Goal: Information Seeking & Learning: Learn about a topic

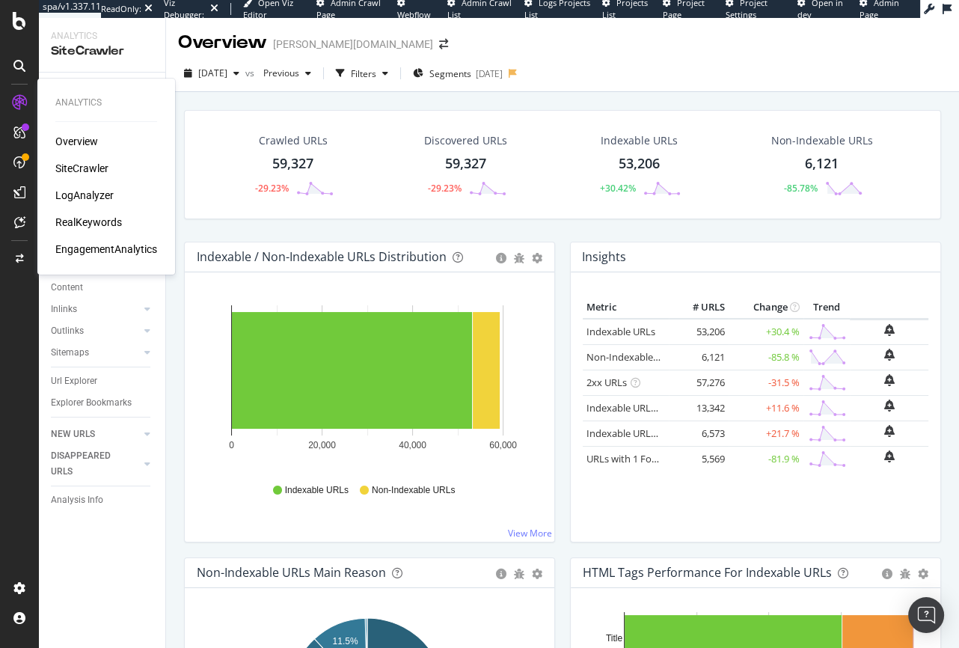
click at [86, 224] on div "RealKeywords" at bounding box center [88, 222] width 67 height 15
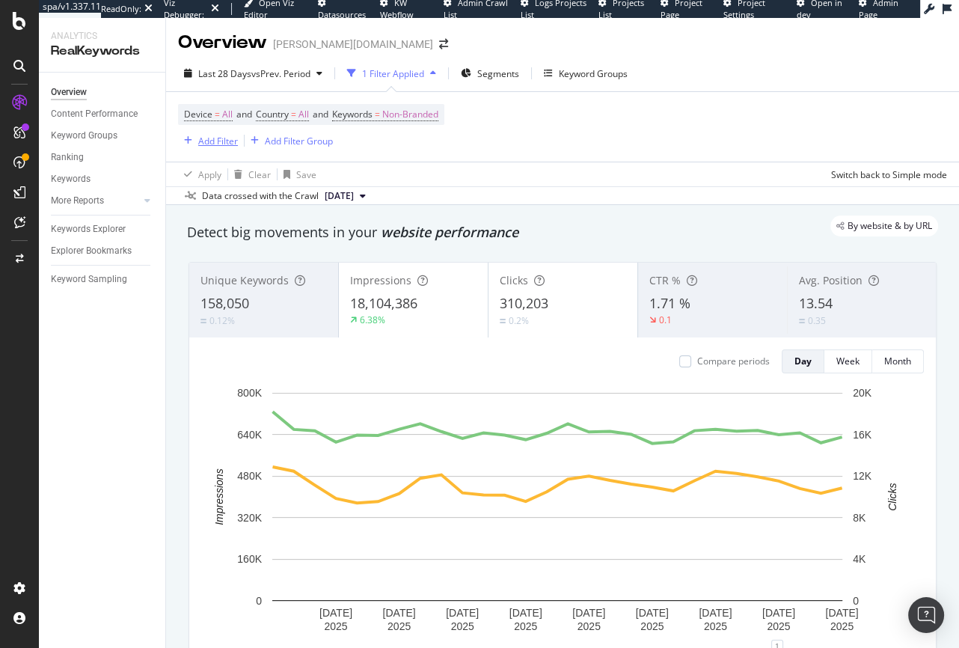
click at [213, 147] on div "Add Filter" at bounding box center [218, 141] width 40 height 13
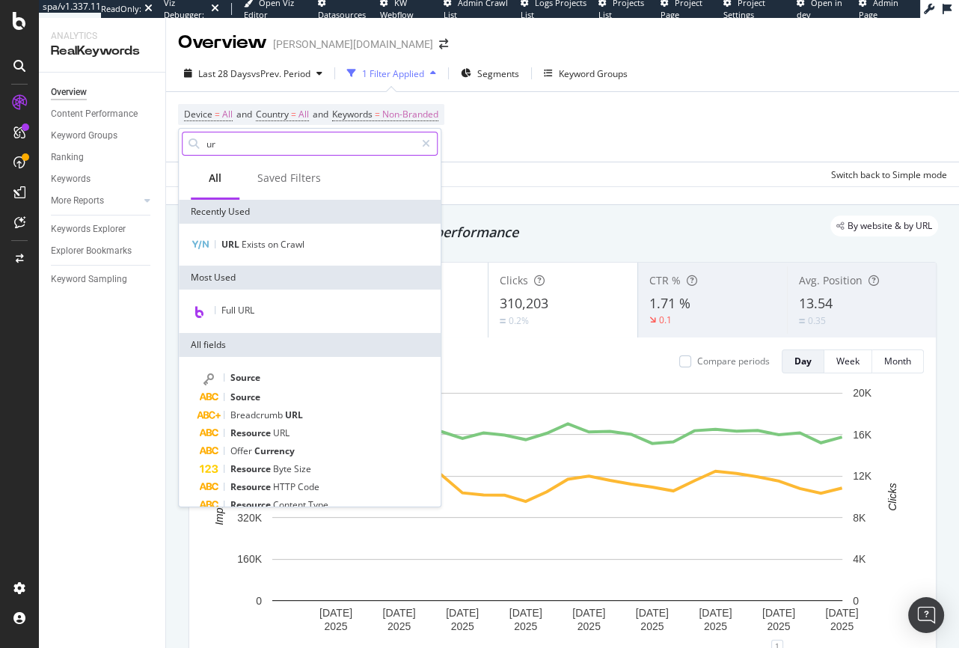
click at [232, 146] on input "ur" at bounding box center [310, 143] width 210 height 22
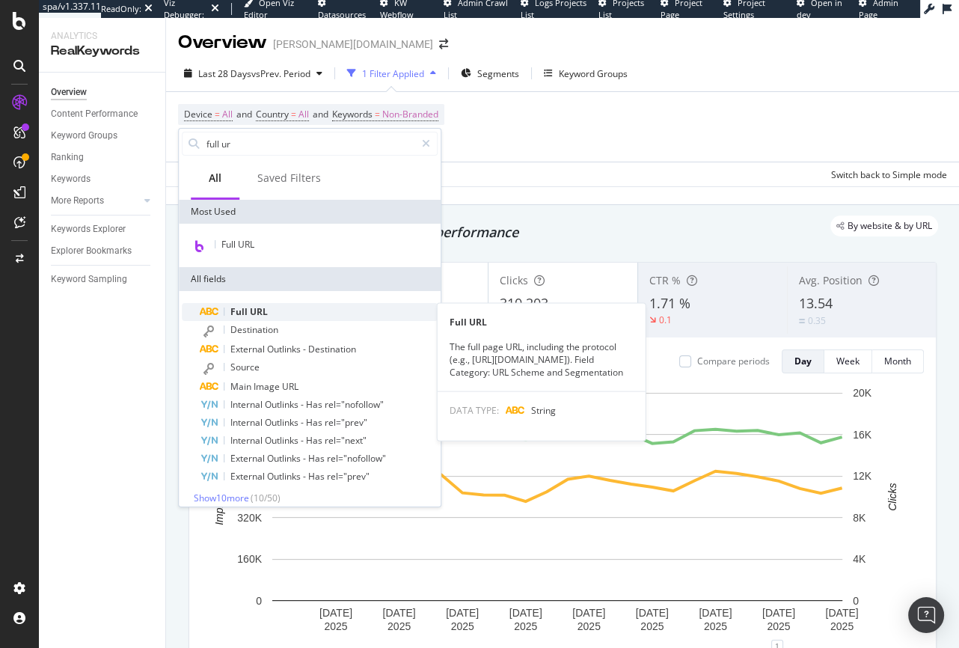
type input "full ur"
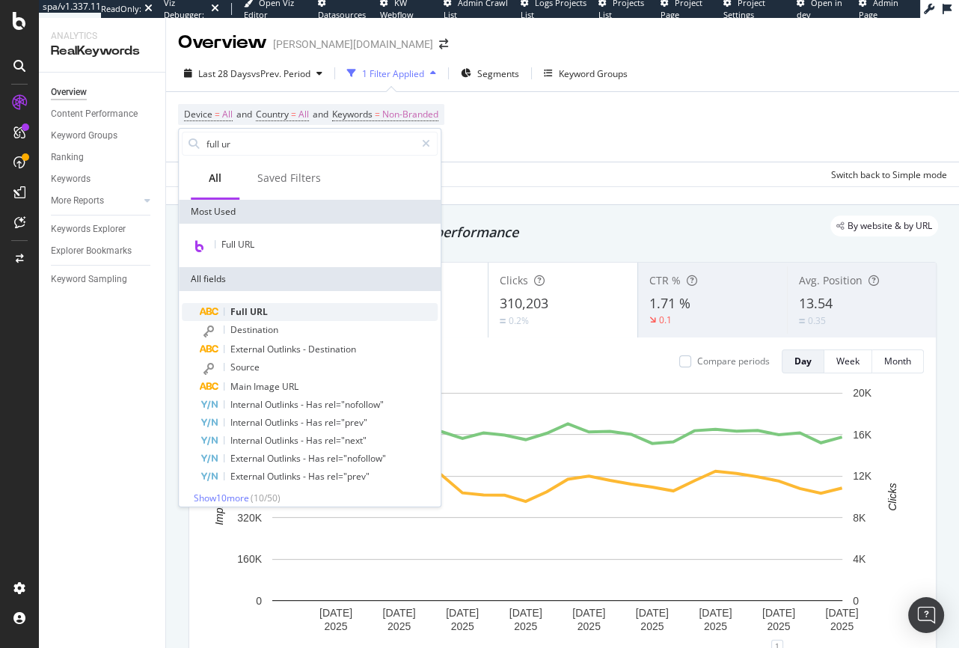
click at [256, 307] on span "URL" at bounding box center [259, 311] width 18 height 13
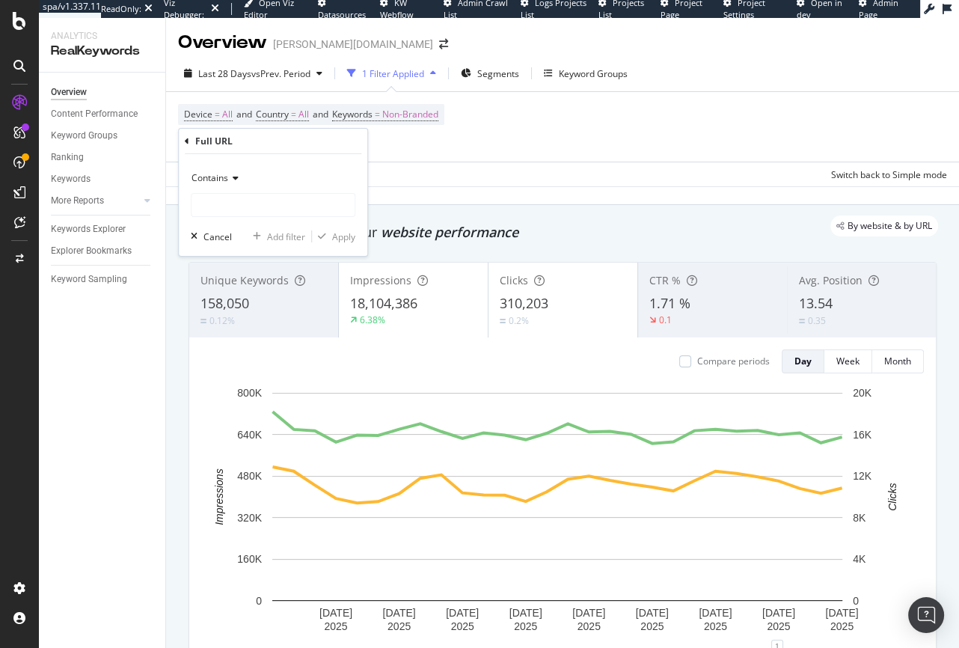
click at [227, 185] on div "Contains" at bounding box center [273, 178] width 165 height 24
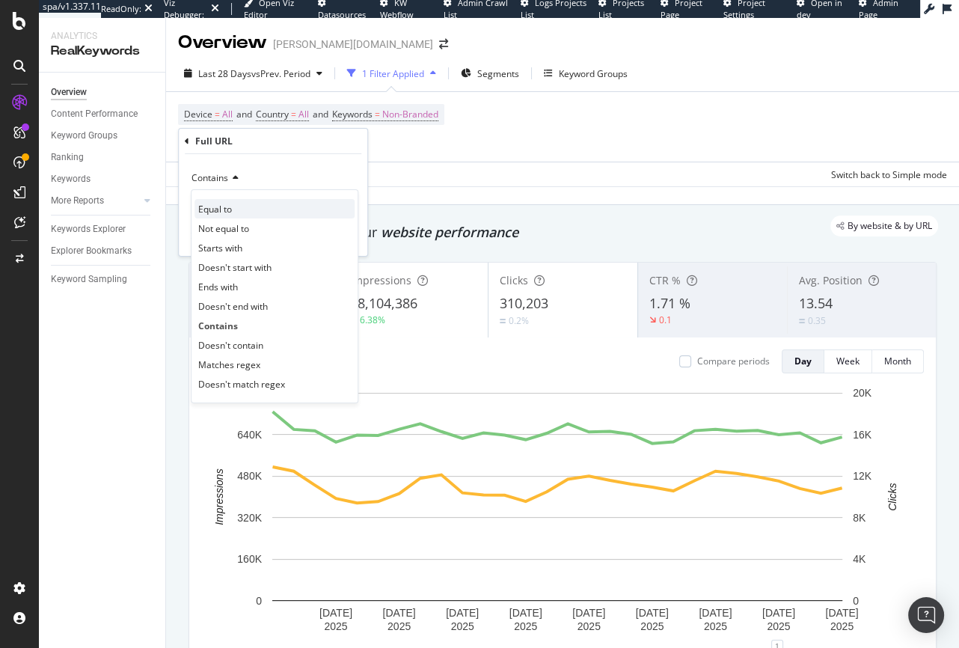
click at [212, 209] on span "Equal to" at bounding box center [215, 208] width 34 height 13
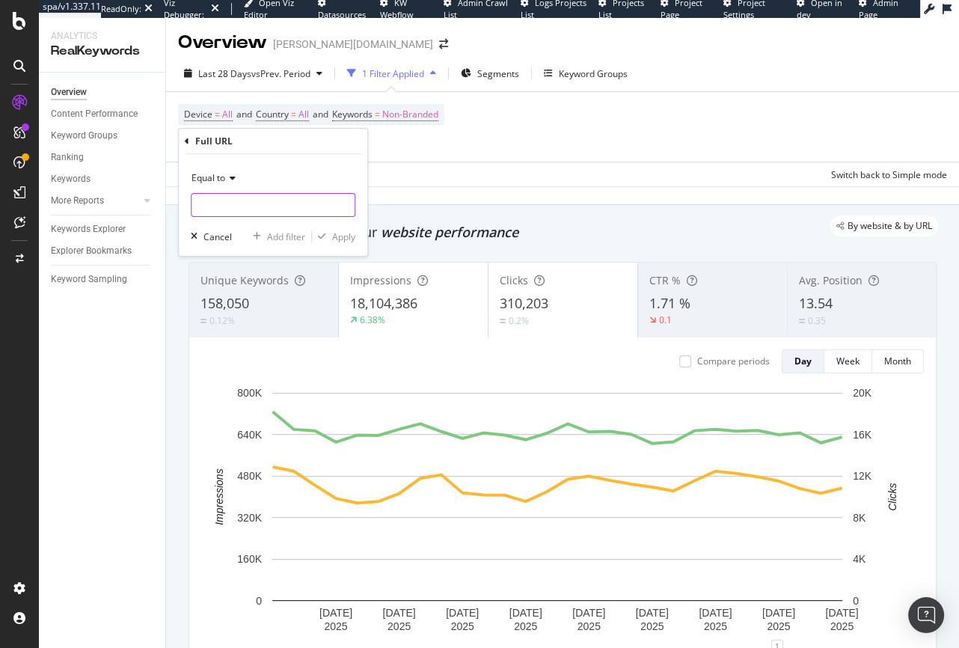
click at [221, 203] on input "text" at bounding box center [272, 205] width 163 height 24
paste input "[URL][DOMAIN_NAME][PERSON_NAME]"
type input "[URL][DOMAIN_NAME][PERSON_NAME]"
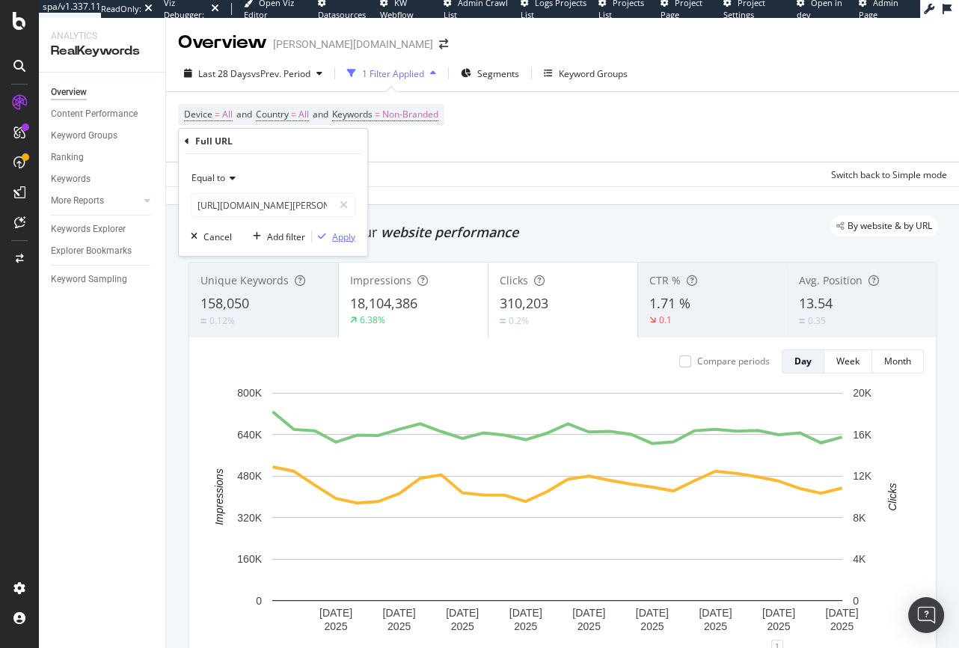
click at [346, 239] on div "Apply" at bounding box center [343, 236] width 23 height 13
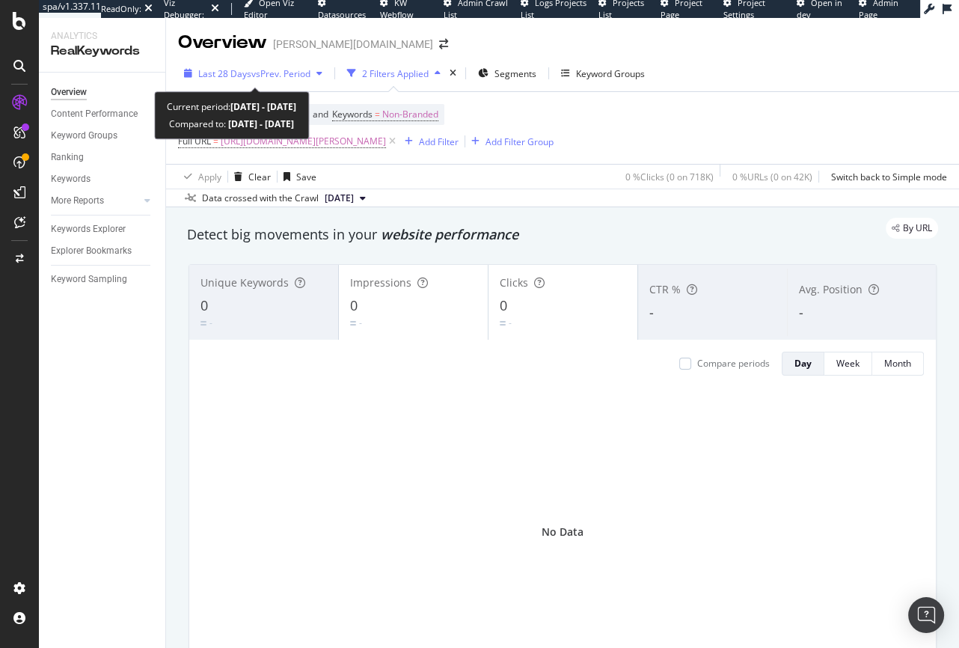
click at [262, 74] on span "vs Prev. Period" at bounding box center [280, 73] width 59 height 13
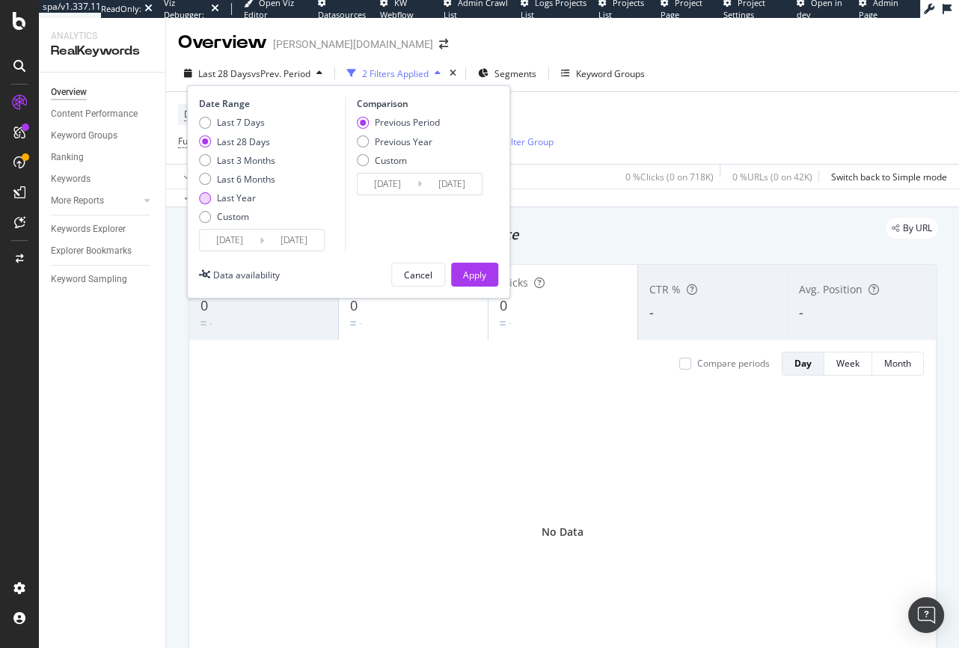
click at [204, 200] on div "Last Year" at bounding box center [205, 198] width 12 height 12
type input "[DATE]"
click at [454, 273] on button "Apply" at bounding box center [474, 275] width 47 height 24
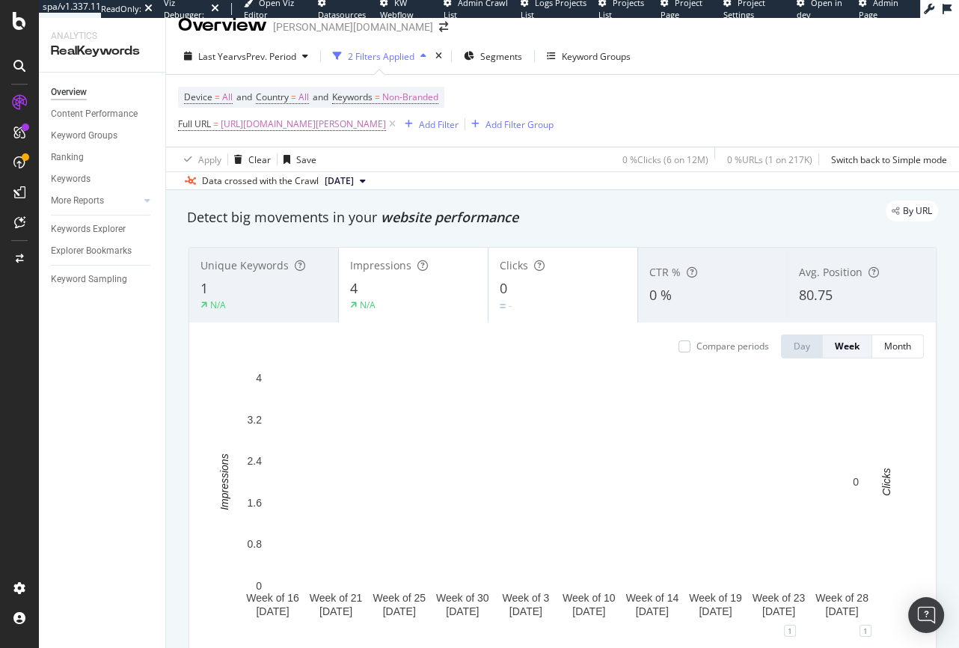
scroll to position [85, 0]
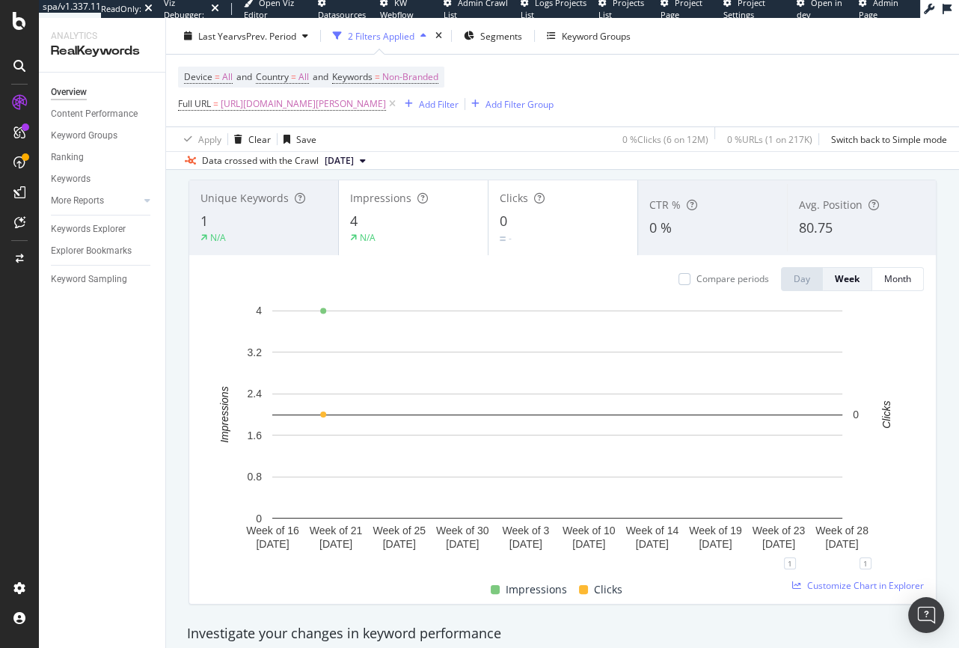
click at [266, 219] on div "1" at bounding box center [263, 221] width 126 height 19
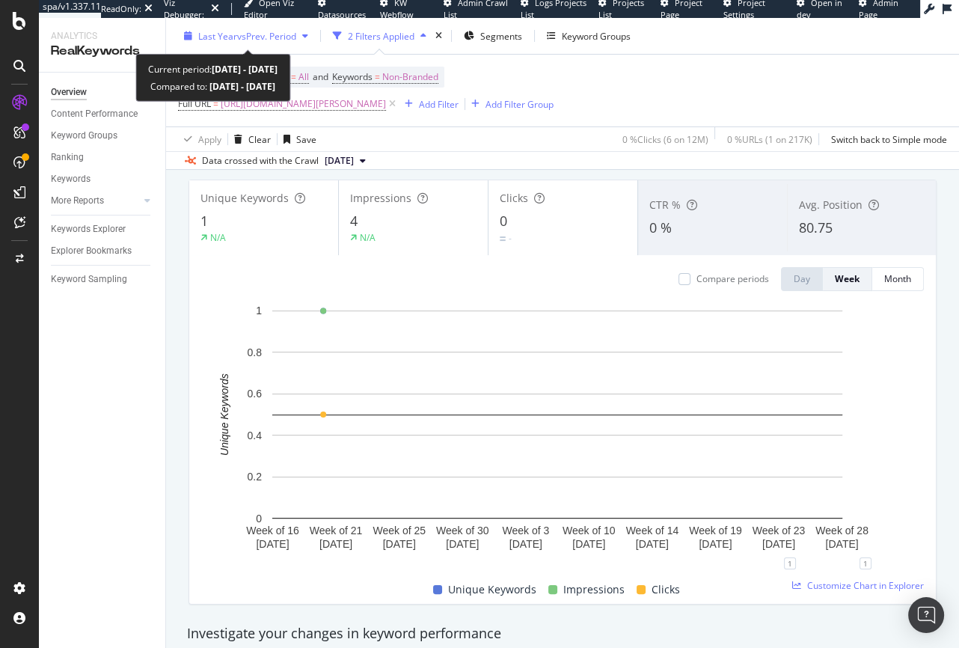
click at [256, 39] on span "vs Prev. Period" at bounding box center [266, 35] width 59 height 13
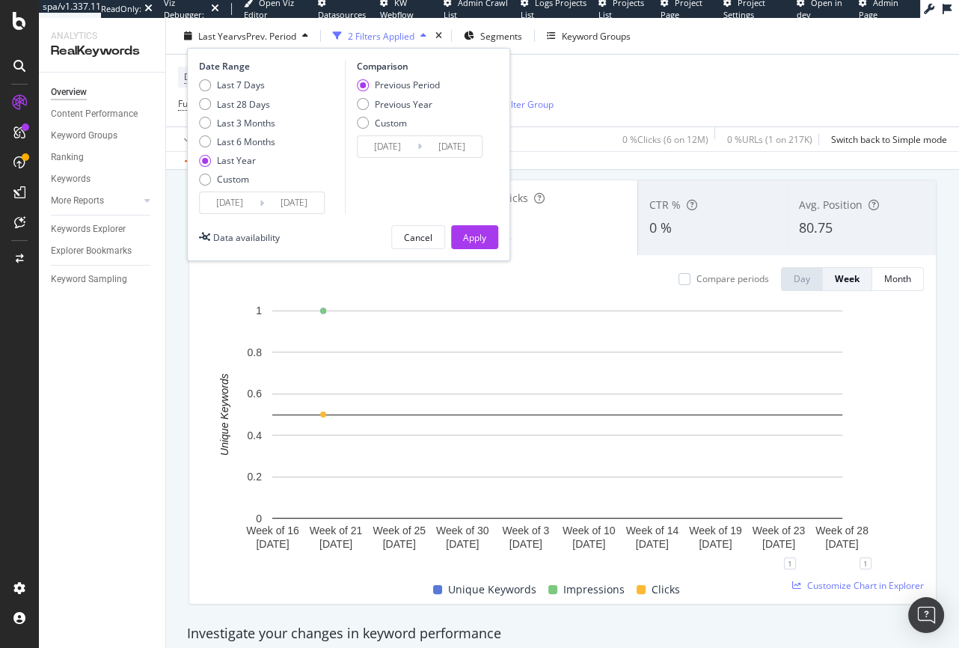
click at [739, 172] on div "Unique Keywords 1 N/A Impressions 4 N/A Clicks 0 - CTR % 0 % Avg. Position 80.7…" at bounding box center [563, 392] width 766 height 449
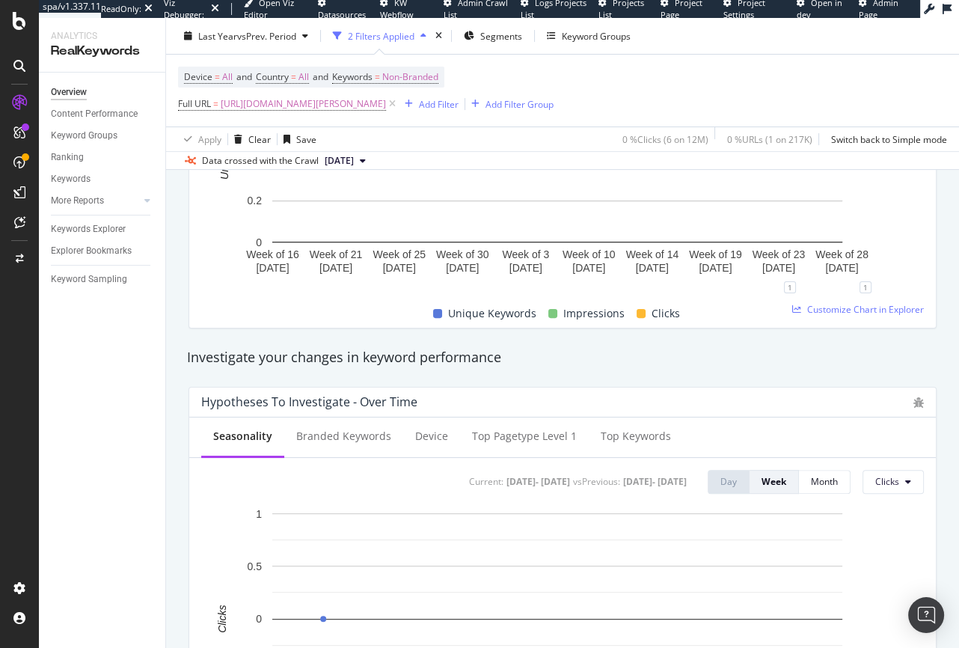
scroll to position [0, 0]
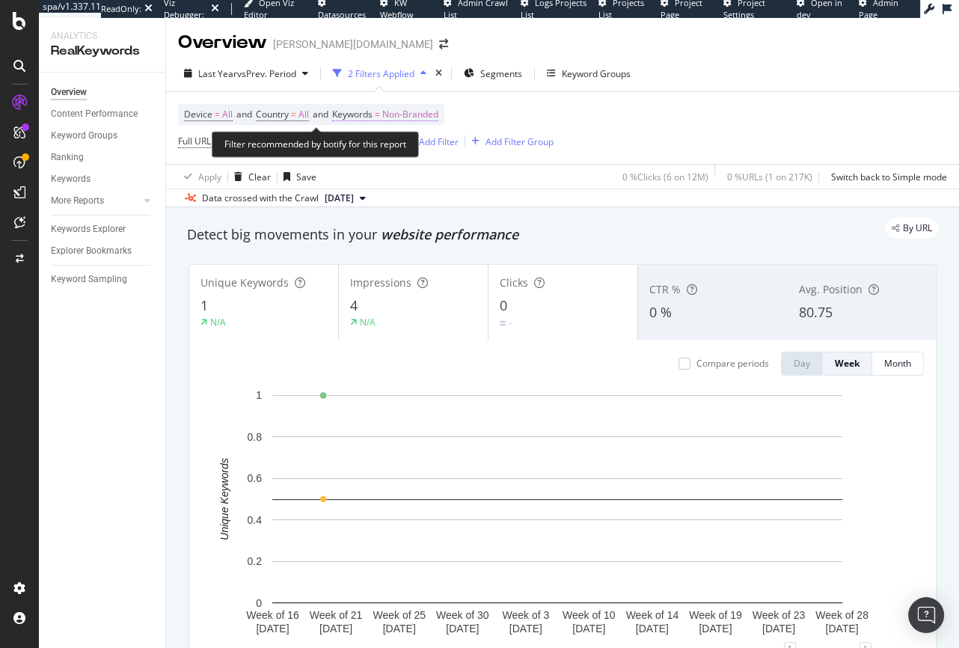
click at [397, 118] on span "Non-Branded" at bounding box center [410, 114] width 56 height 21
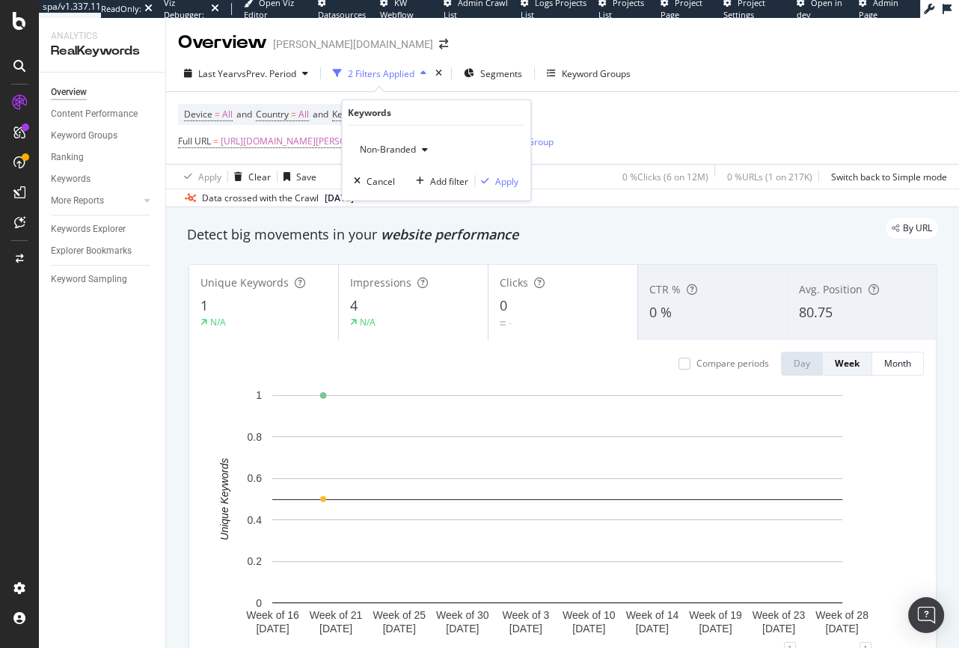
click at [420, 148] on div "button" at bounding box center [425, 149] width 18 height 9
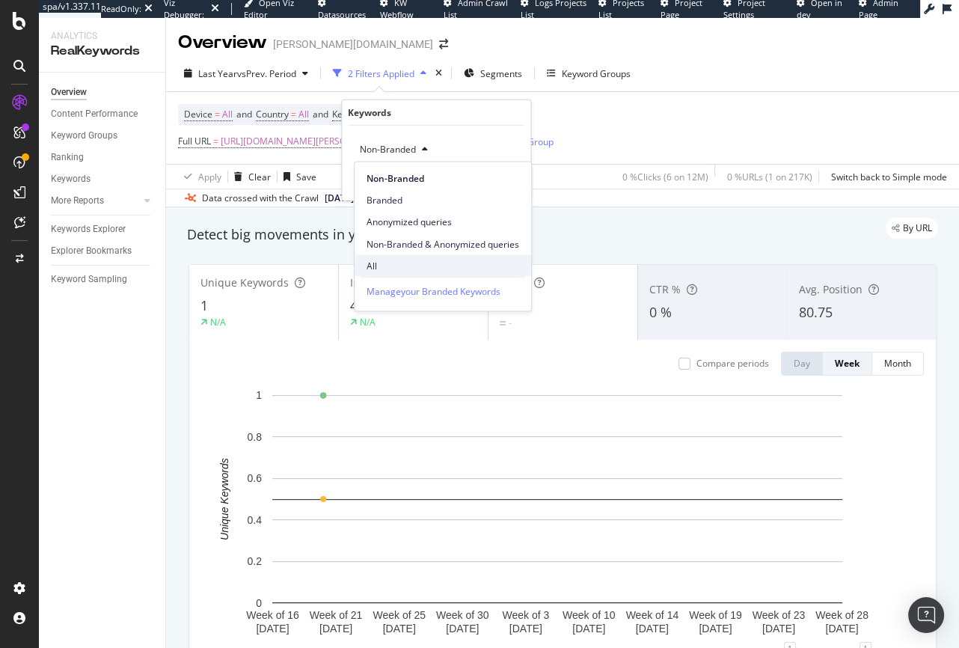
click at [390, 263] on span "All" at bounding box center [442, 265] width 153 height 13
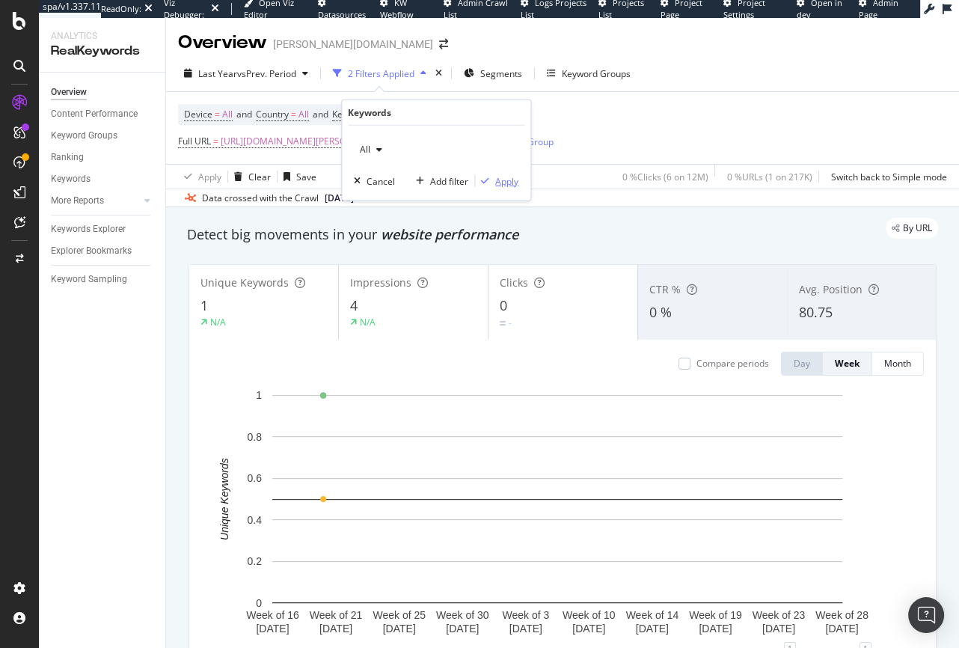
click at [506, 185] on div "Apply" at bounding box center [506, 180] width 23 height 13
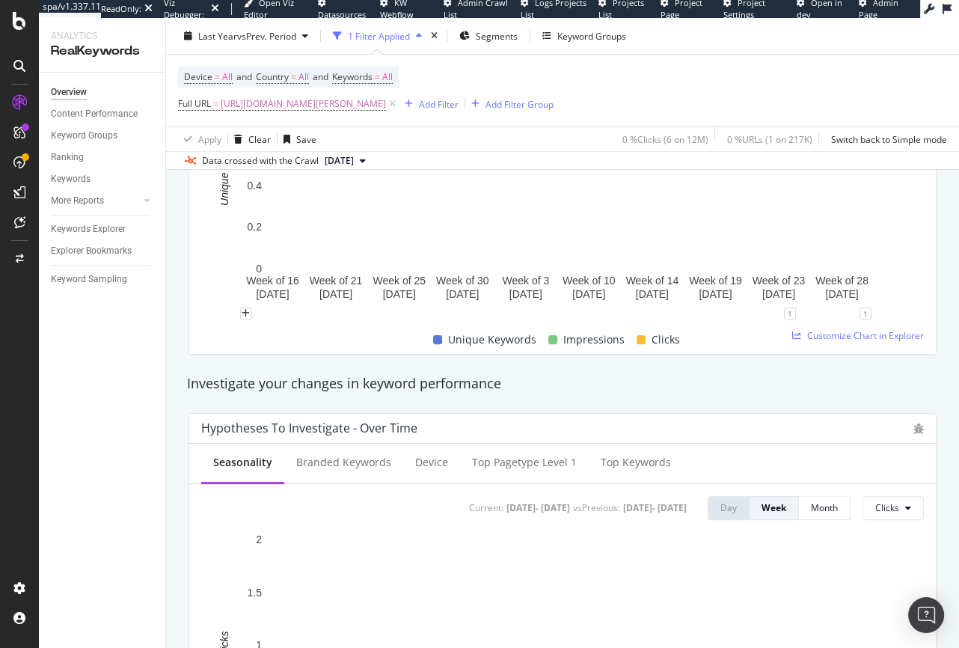
scroll to position [352, 0]
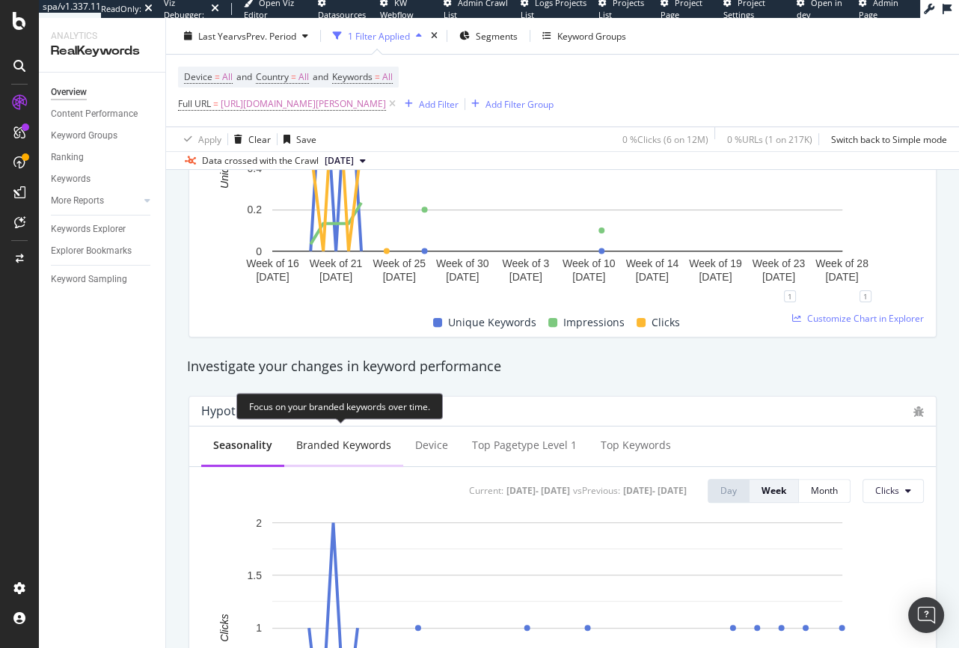
click at [324, 455] on div "Branded Keywords" at bounding box center [343, 446] width 119 height 41
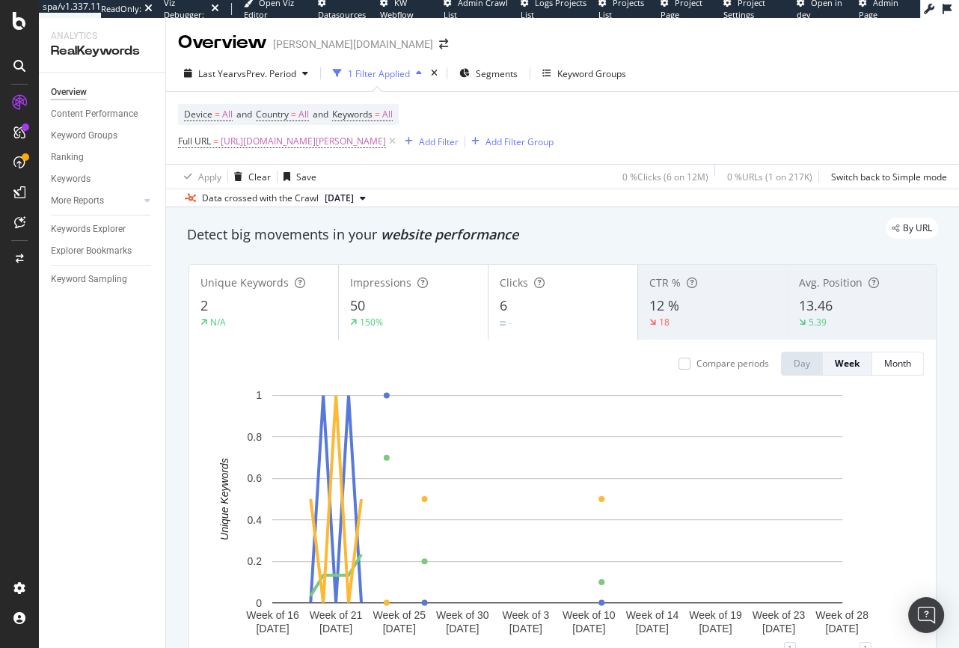
scroll to position [0, 0]
click at [88, 231] on div "Keywords Explorer" at bounding box center [88, 229] width 75 height 16
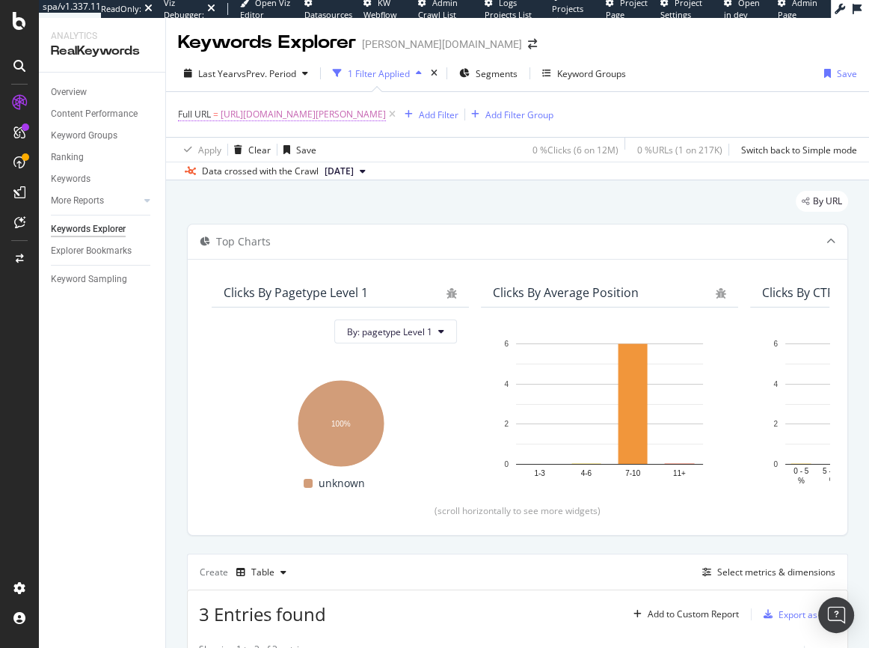
click at [336, 117] on span "[URL][DOMAIN_NAME][PERSON_NAME]" at bounding box center [303, 114] width 165 height 21
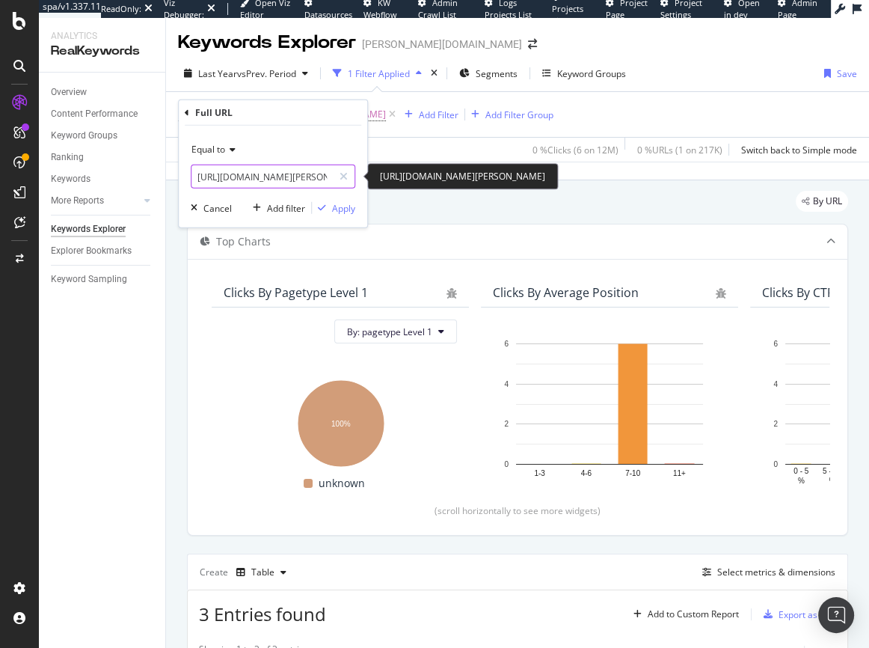
click at [292, 180] on input "[URL][DOMAIN_NAME][PERSON_NAME]" at bounding box center [261, 177] width 141 height 24
paste input "[PERSON_NAME]-holiday-gift-guide"
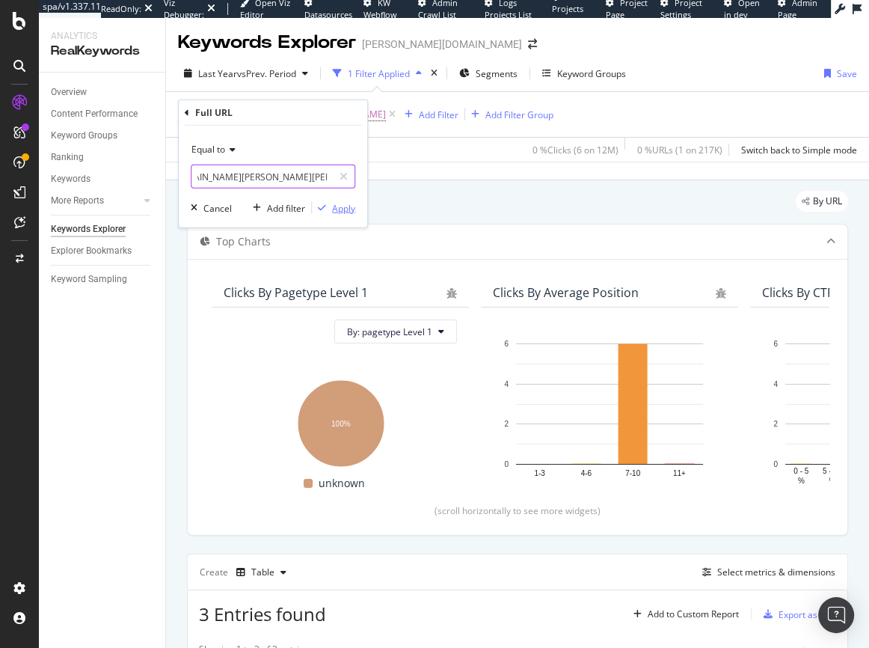
type input "[URL][DOMAIN_NAME][PERSON_NAME][PERSON_NAME]"
click at [349, 208] on div "Apply" at bounding box center [343, 207] width 23 height 13
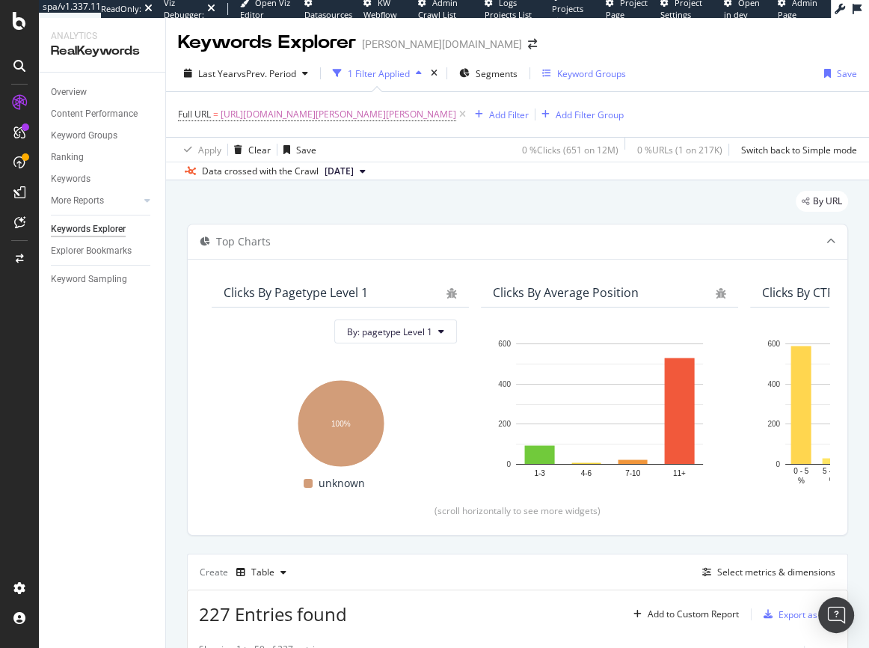
click at [586, 70] on div "Keyword Groups" at bounding box center [591, 73] width 69 height 13
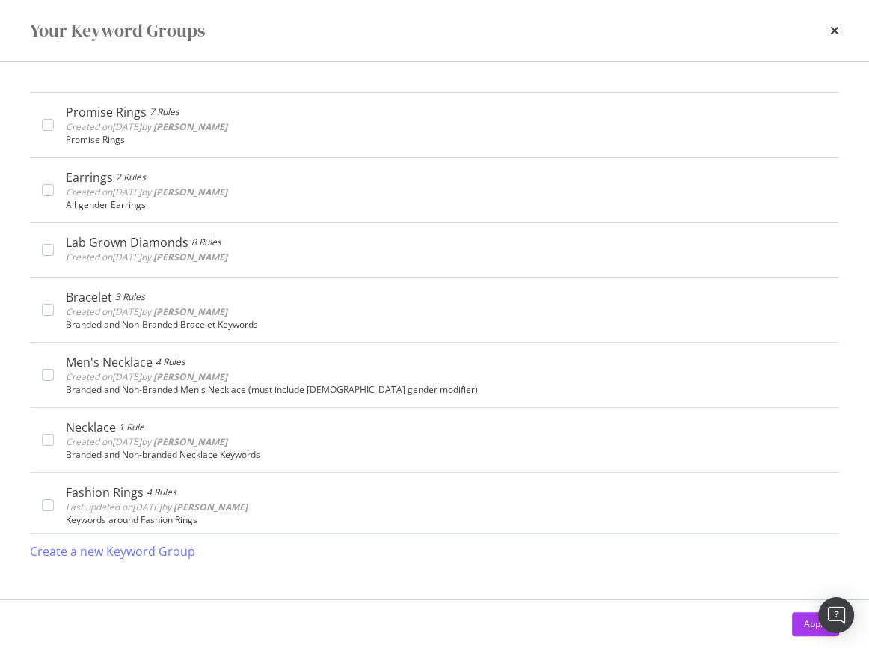
click at [841, 28] on div "Your Keyword Groups" at bounding box center [434, 30] width 869 height 61
click at [833, 28] on icon "times" at bounding box center [834, 31] width 9 height 12
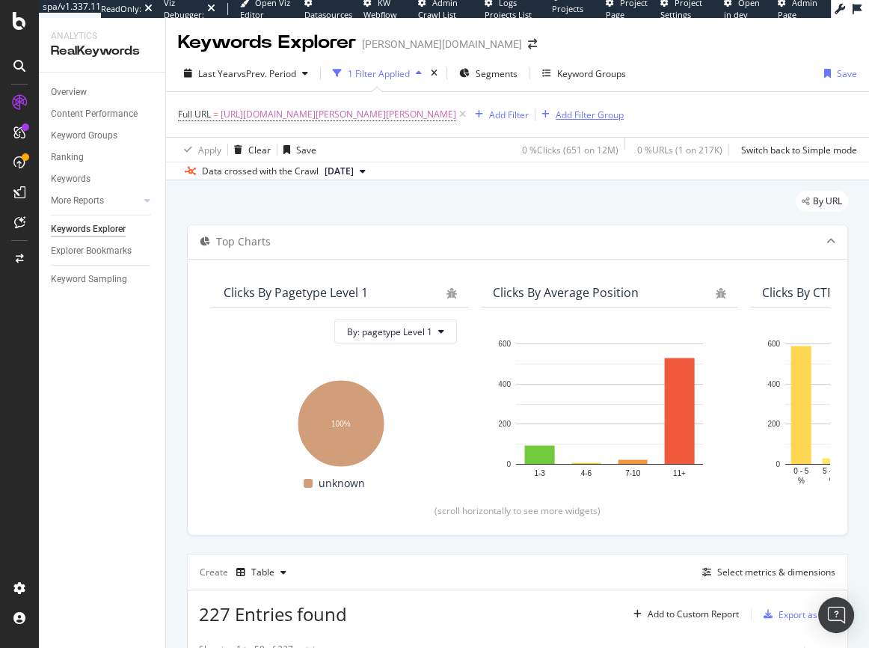
click at [556, 114] on div "Add Filter Group" at bounding box center [590, 114] width 68 height 13
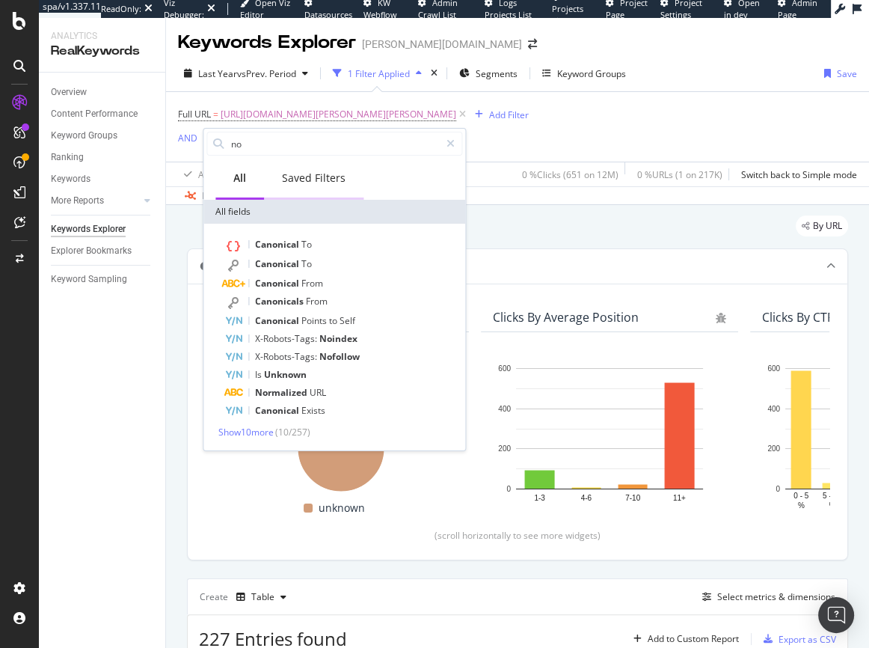
type input "n"
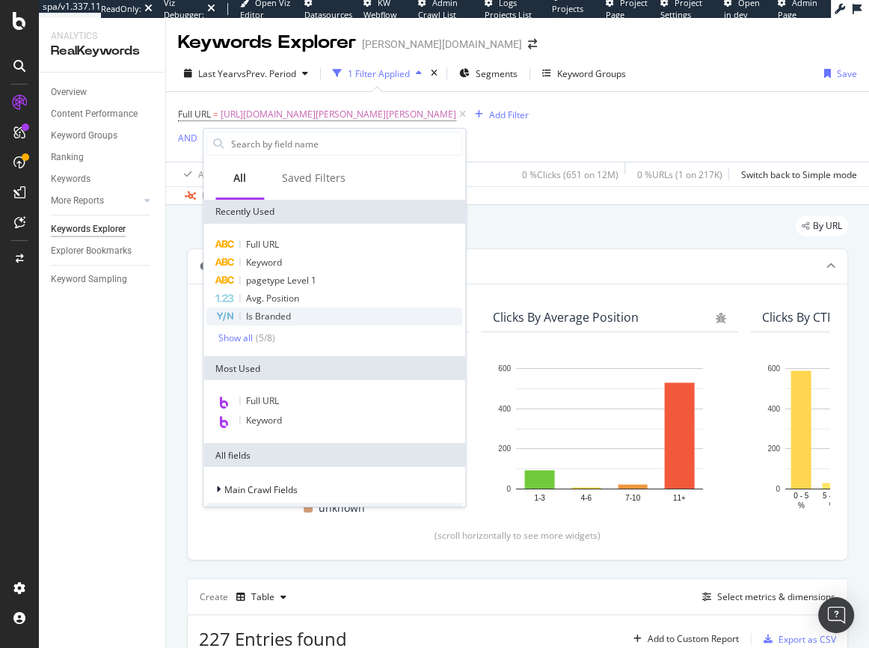
click at [280, 320] on span "Is Branded" at bounding box center [268, 316] width 45 height 13
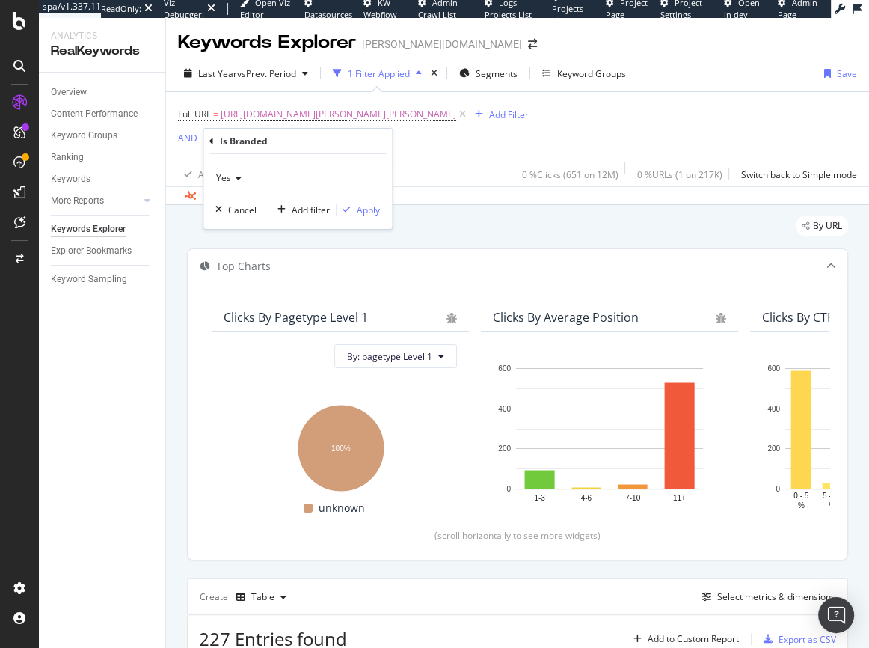
click at [232, 178] on icon at bounding box center [236, 178] width 10 height 9
click at [233, 226] on span "No" at bounding box center [229, 227] width 12 height 13
click at [377, 212] on div "Apply" at bounding box center [368, 209] width 23 height 13
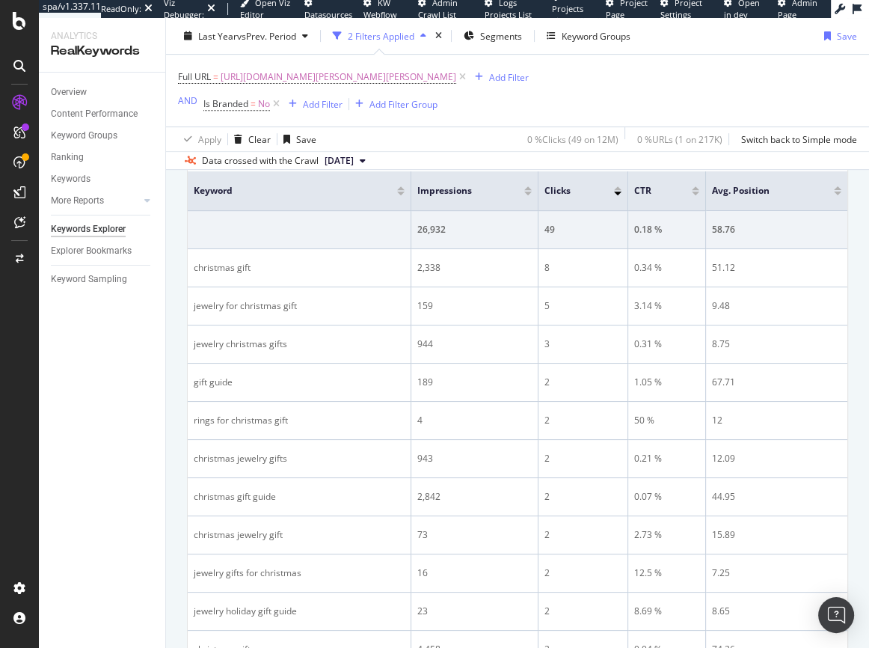
scroll to position [523, 0]
click at [294, 81] on span "[URL][DOMAIN_NAME][PERSON_NAME][PERSON_NAME]" at bounding box center [339, 77] width 236 height 21
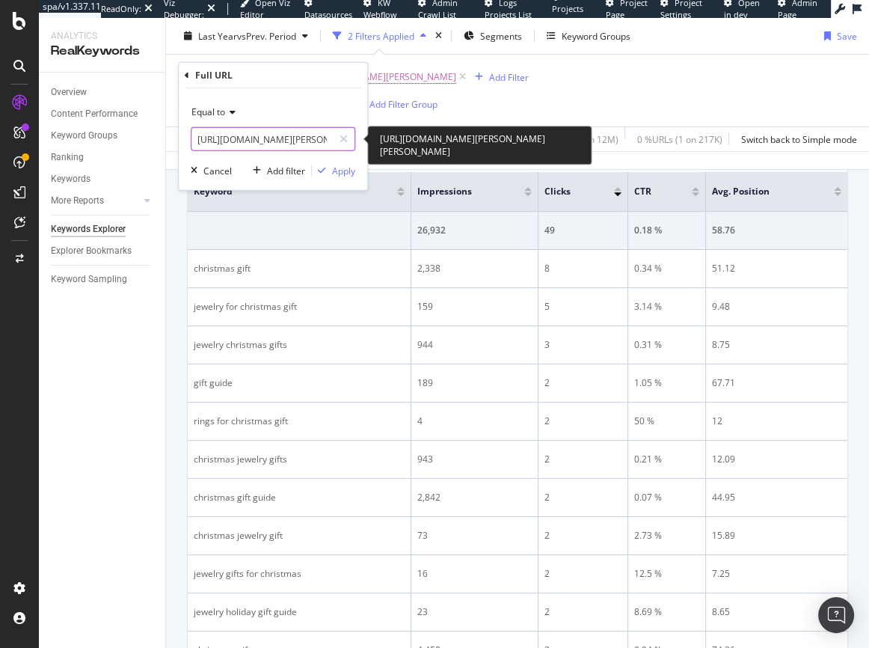
click at [266, 139] on input "[URL][DOMAIN_NAME][PERSON_NAME][PERSON_NAME]" at bounding box center [261, 139] width 141 height 24
paste input "gifts-for-mom/c/9000001052"
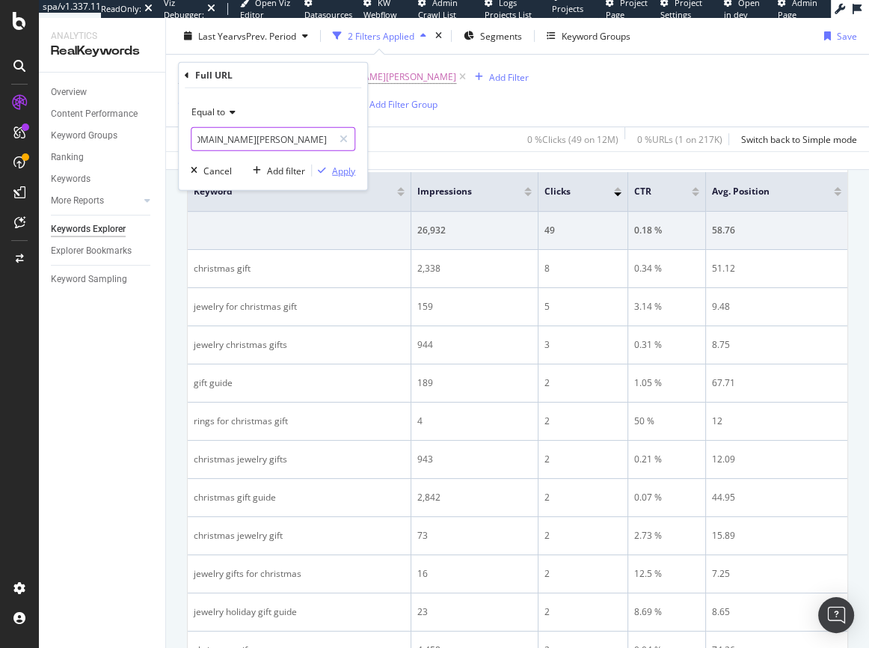
type input "[URL][DOMAIN_NAME][PERSON_NAME]"
click at [346, 171] on div "Apply" at bounding box center [343, 170] width 23 height 13
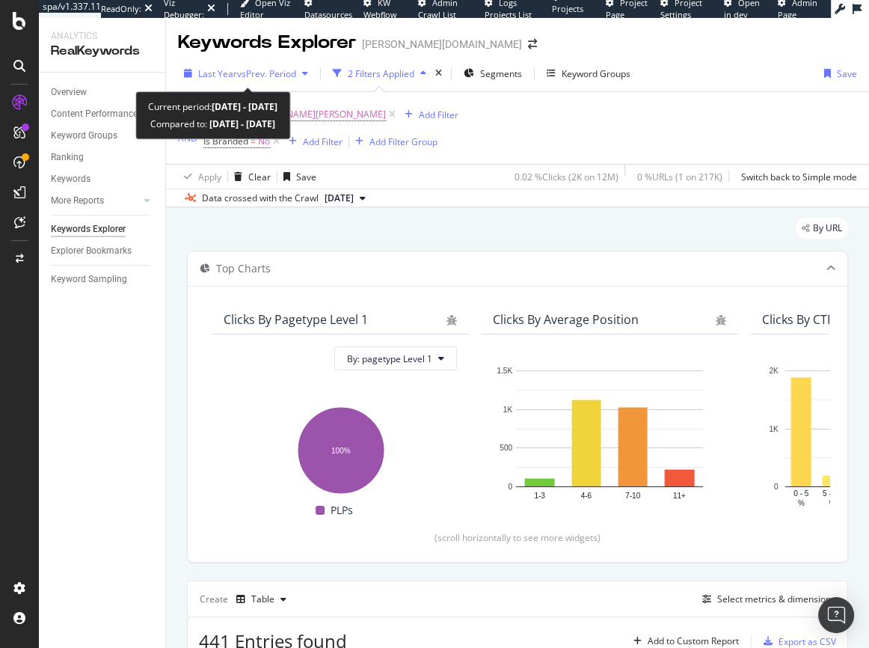
click at [291, 74] on span "vs Prev. Period" at bounding box center [266, 73] width 59 height 13
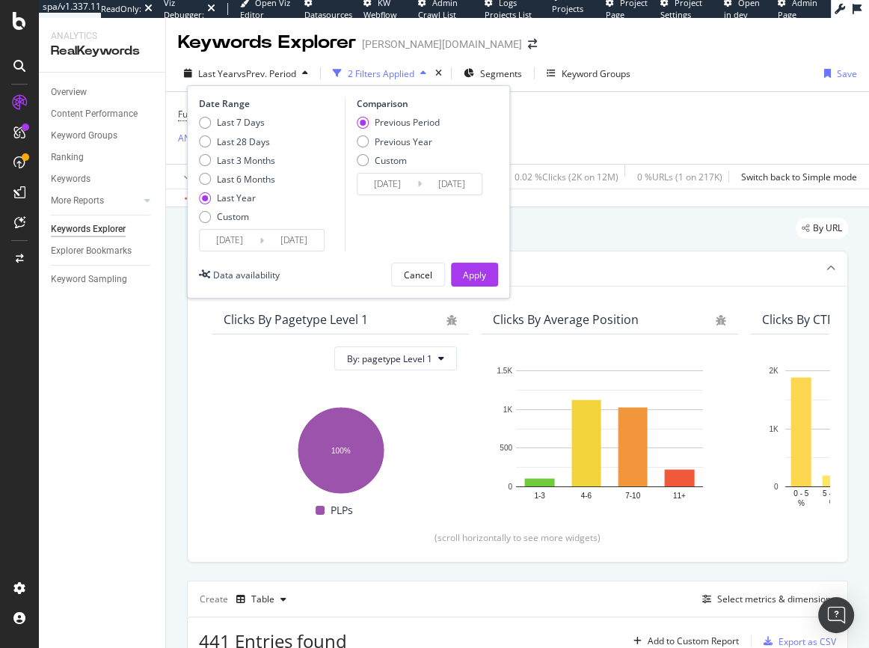
click at [237, 245] on input "[DATE]" at bounding box center [230, 240] width 60 height 21
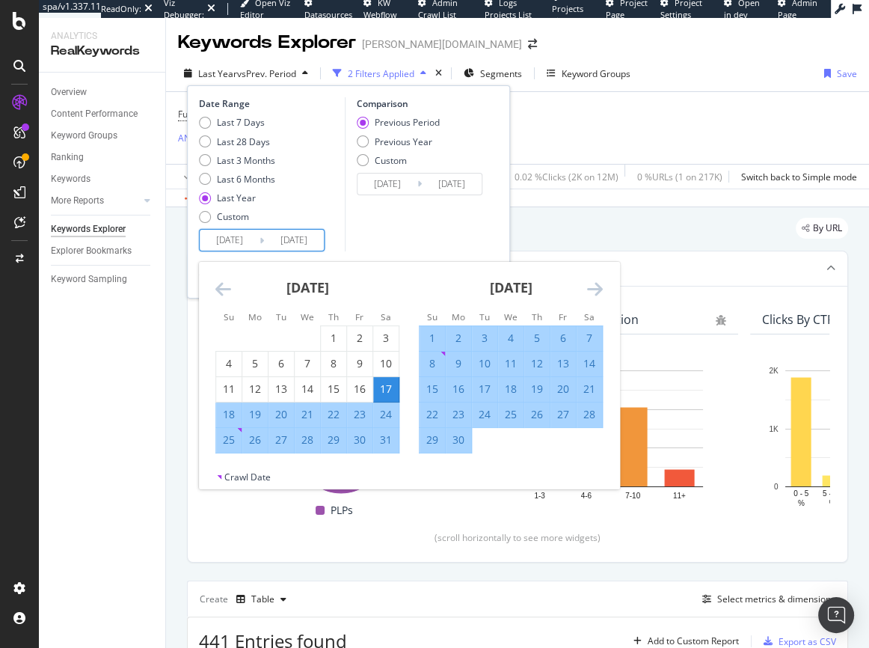
click at [595, 288] on icon "Move forward to switch to the next month." at bounding box center [595, 289] width 16 height 18
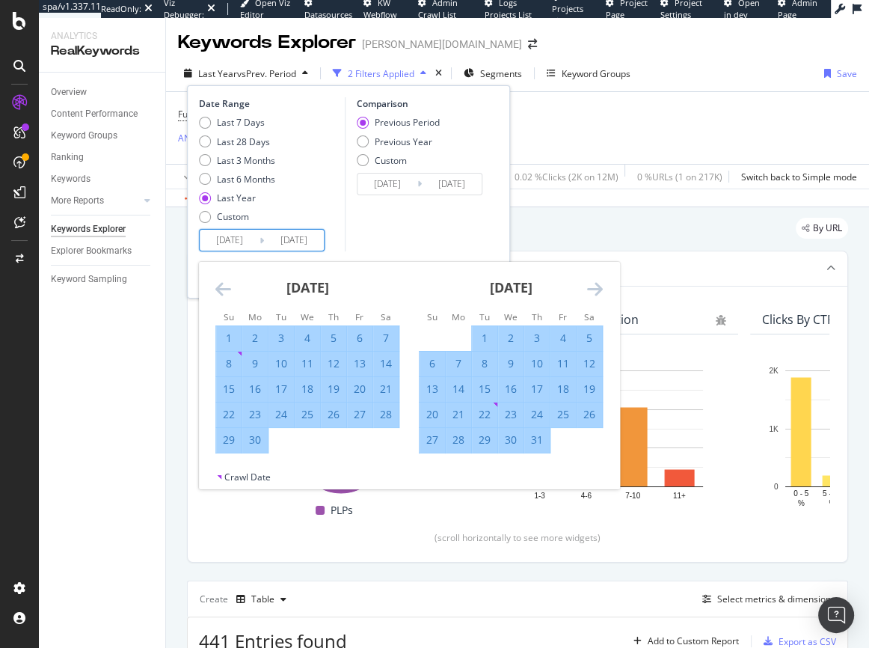
click at [595, 288] on icon "Move forward to switch to the next month." at bounding box center [595, 289] width 16 height 18
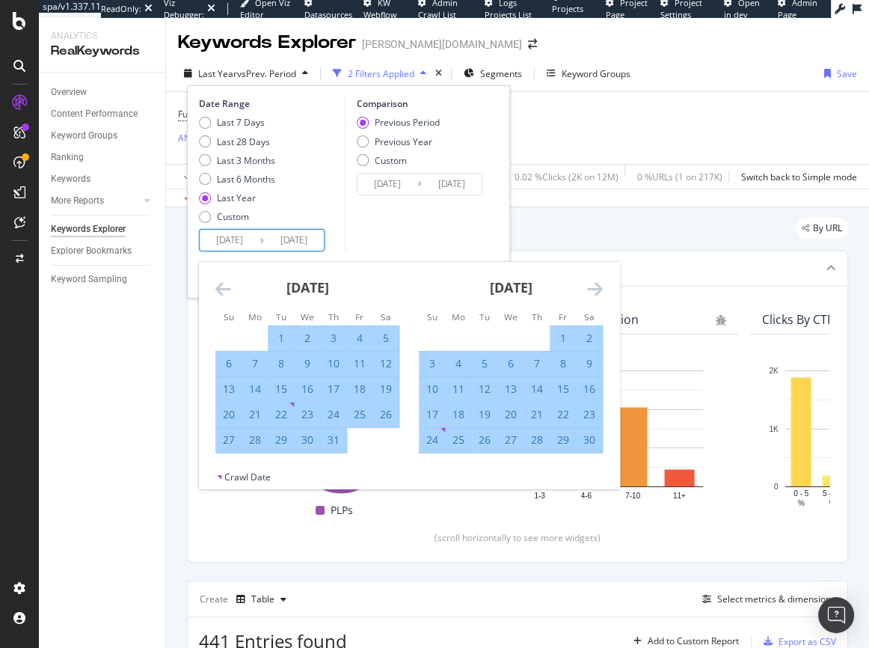
click at [573, 336] on div "1" at bounding box center [562, 338] width 25 height 15
type input "[DATE]"
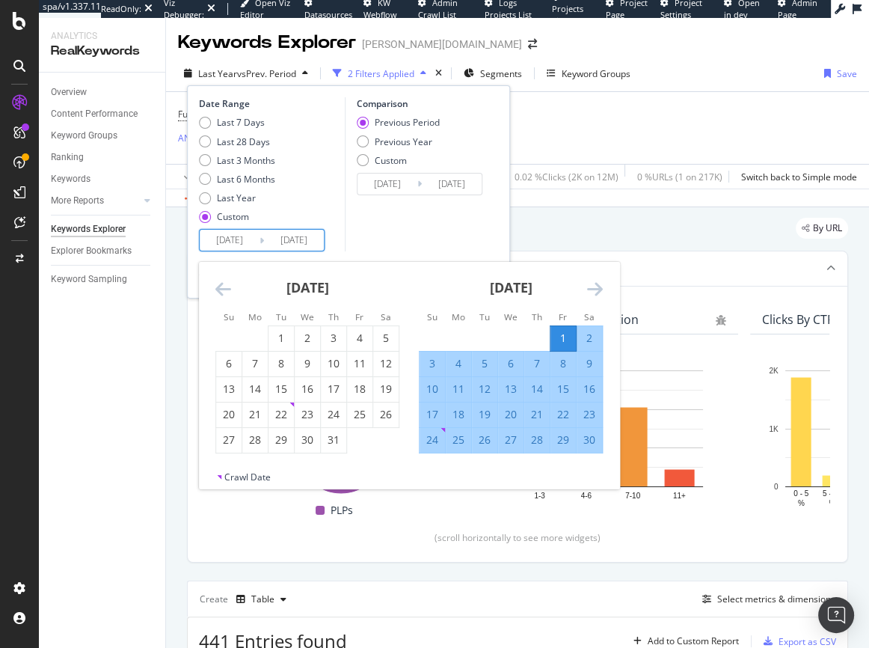
click at [602, 290] on icon "Move forward to switch to the next month." at bounding box center [595, 289] width 16 height 18
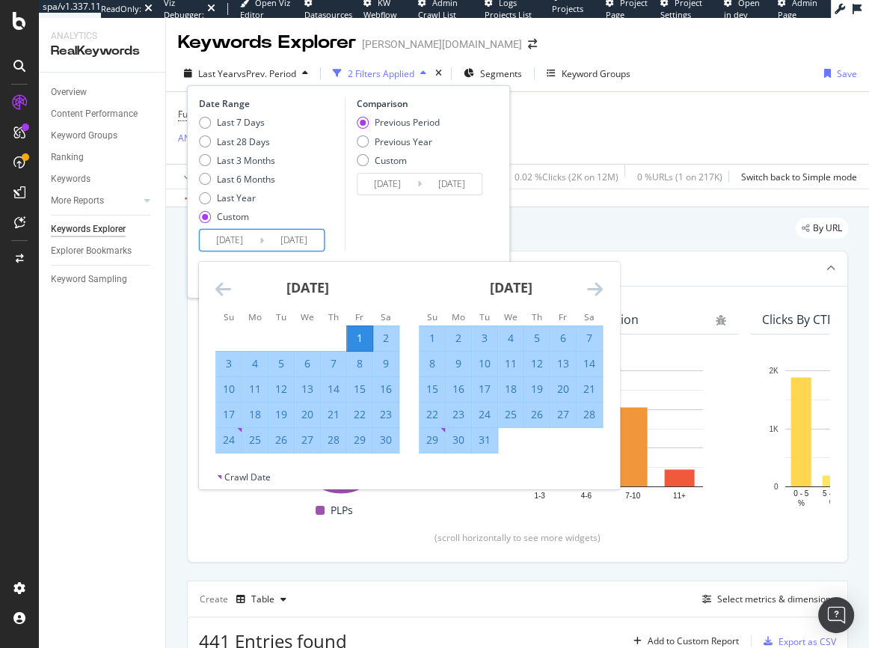
click at [491, 447] on div "31" at bounding box center [484, 439] width 25 height 15
type input "[DATE]"
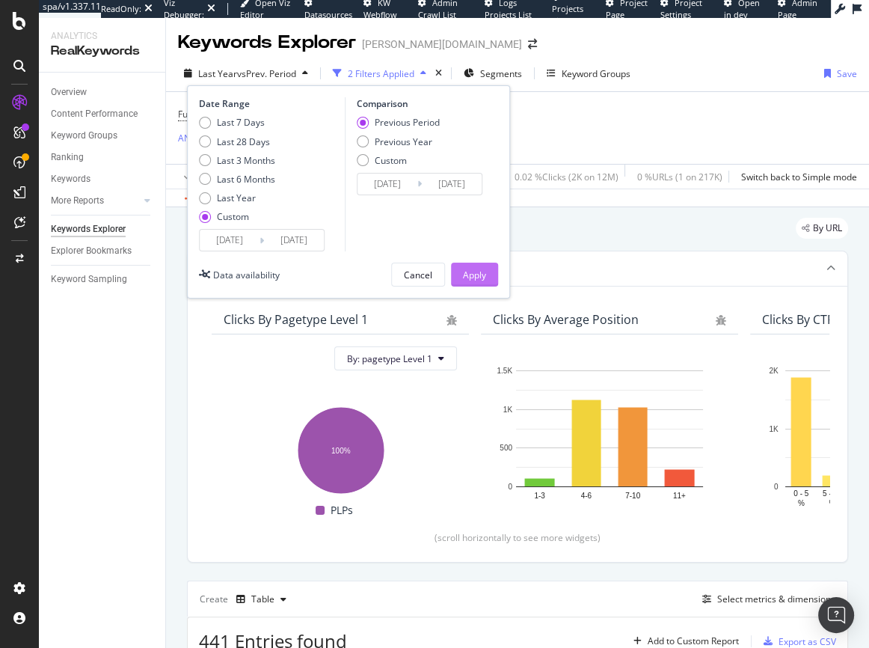
click at [473, 278] on div "Apply" at bounding box center [474, 275] width 23 height 13
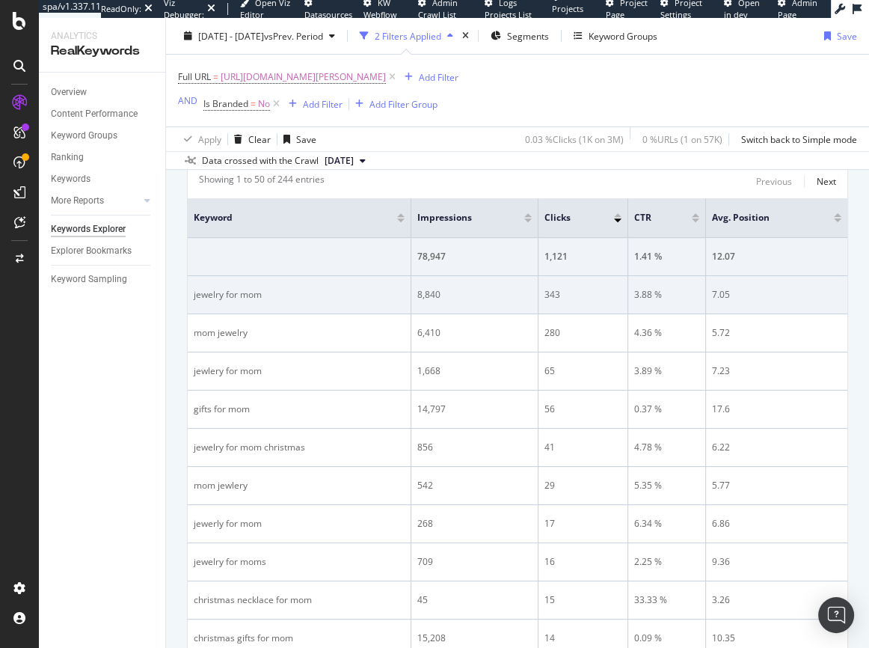
scroll to position [497, 0]
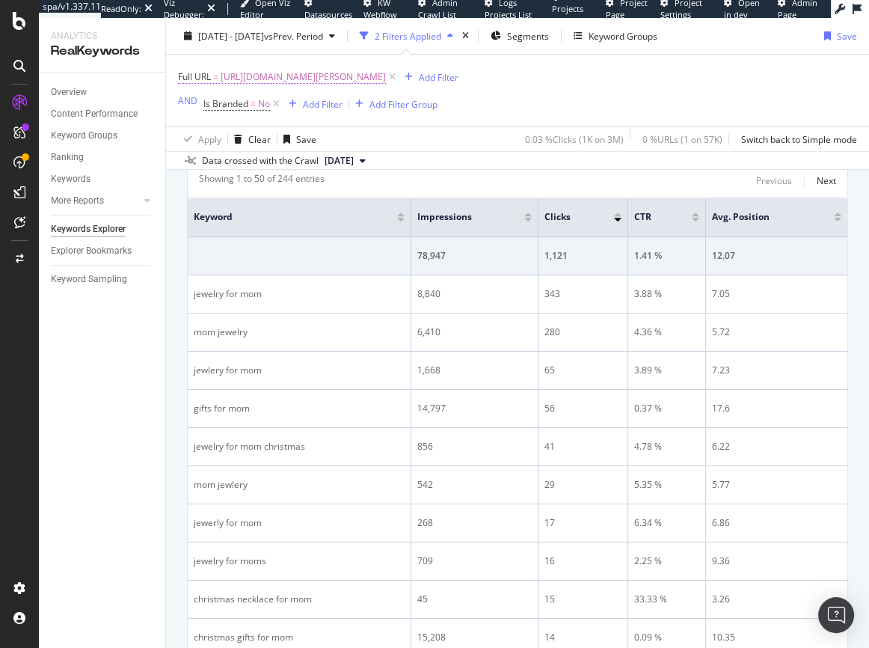
click at [343, 76] on span "[URL][DOMAIN_NAME][PERSON_NAME]" at bounding box center [303, 77] width 165 height 21
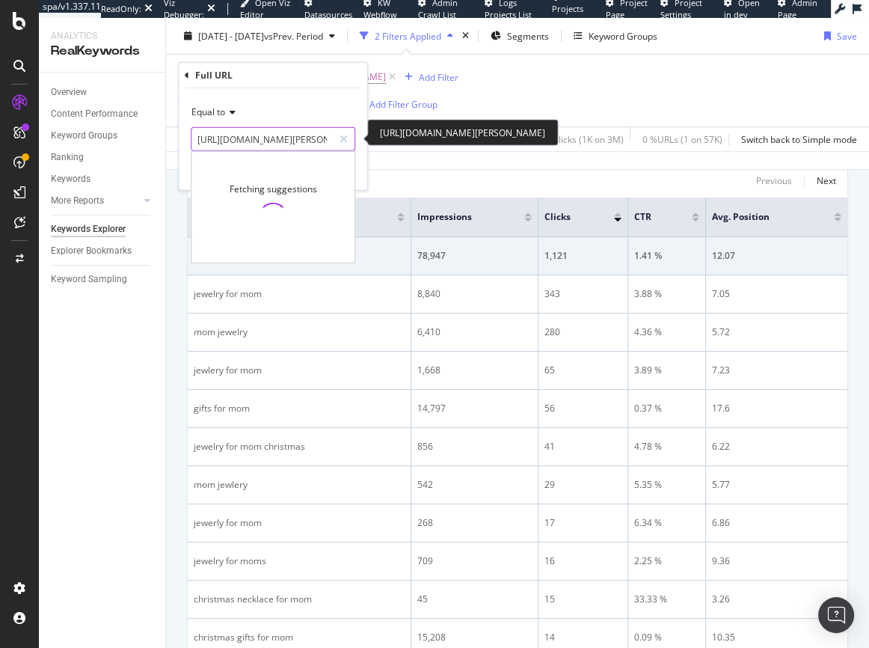
click at [246, 135] on input "[URL][DOMAIN_NAME][PERSON_NAME]" at bounding box center [261, 139] width 141 height 24
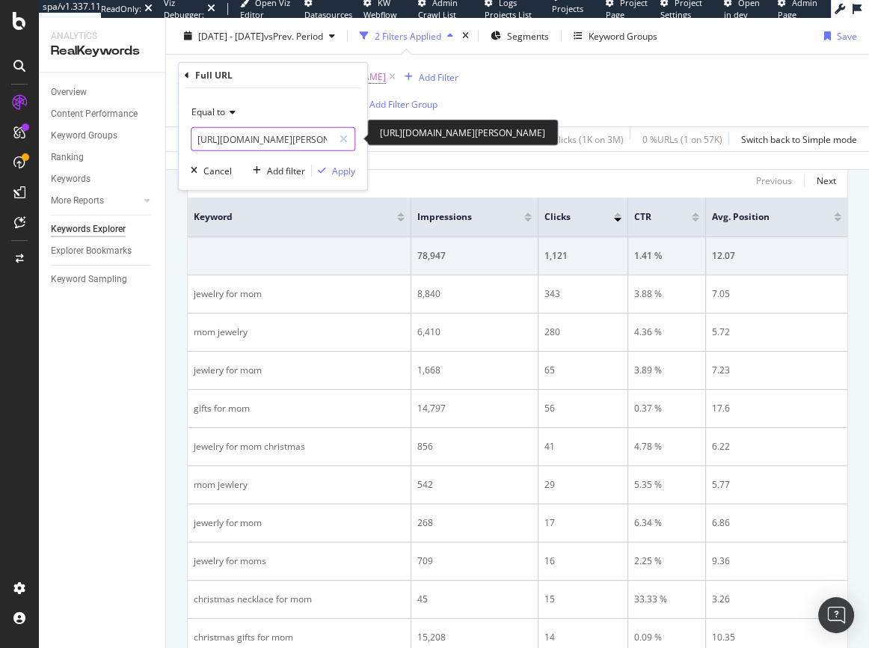
click at [246, 135] on input "[URL][DOMAIN_NAME][PERSON_NAME]" at bounding box center [261, 139] width 141 height 24
click at [345, 144] on icon at bounding box center [344, 139] width 8 height 10
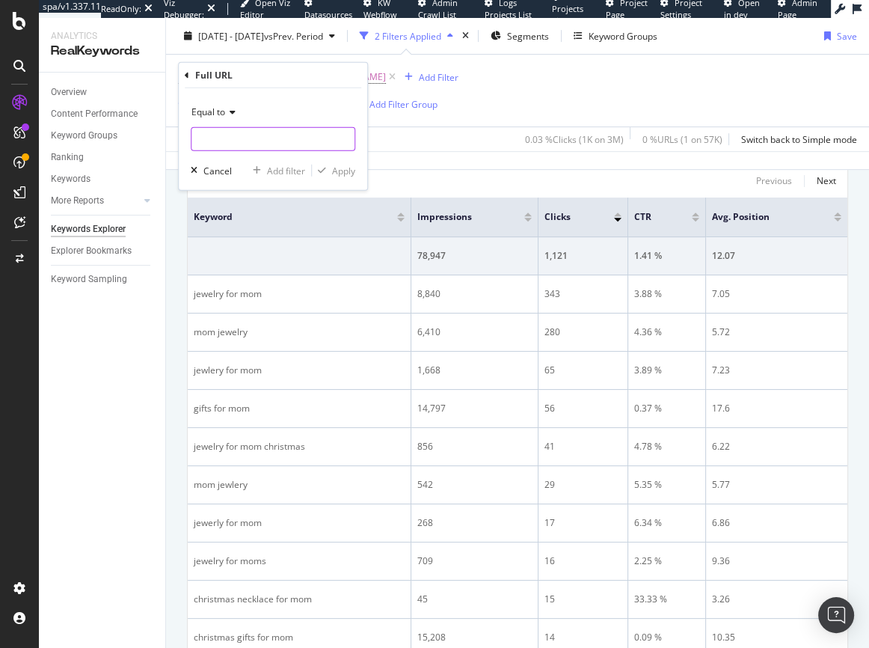
click at [292, 138] on input "text" at bounding box center [272, 139] width 163 height 24
paste input "[URL][DOMAIN_NAME][PERSON_NAME]"
type input "[URL][DOMAIN_NAME][PERSON_NAME]"
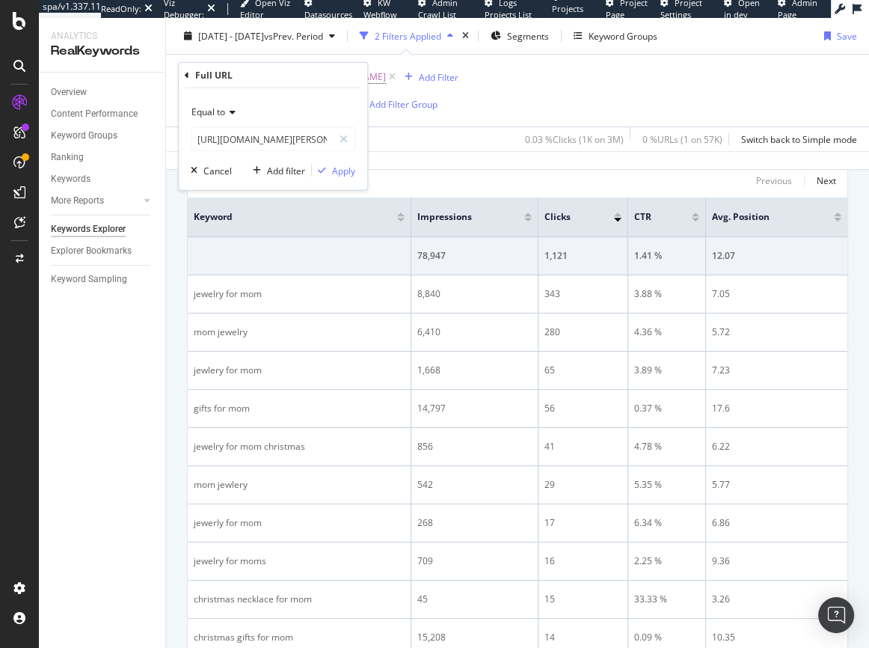
click at [361, 176] on div "Equal to [URL][DOMAIN_NAME][PERSON_NAME] [URL][DOMAIN_NAME][PERSON_NAME] Cancel…" at bounding box center [273, 139] width 188 height 102
click at [352, 173] on div "Apply" at bounding box center [343, 170] width 23 height 13
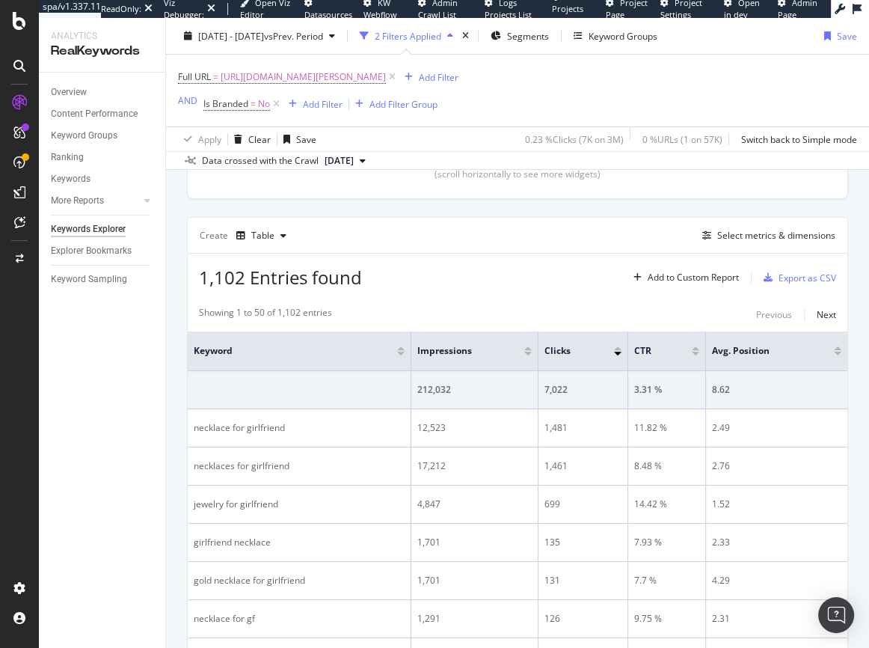
scroll to position [359, 0]
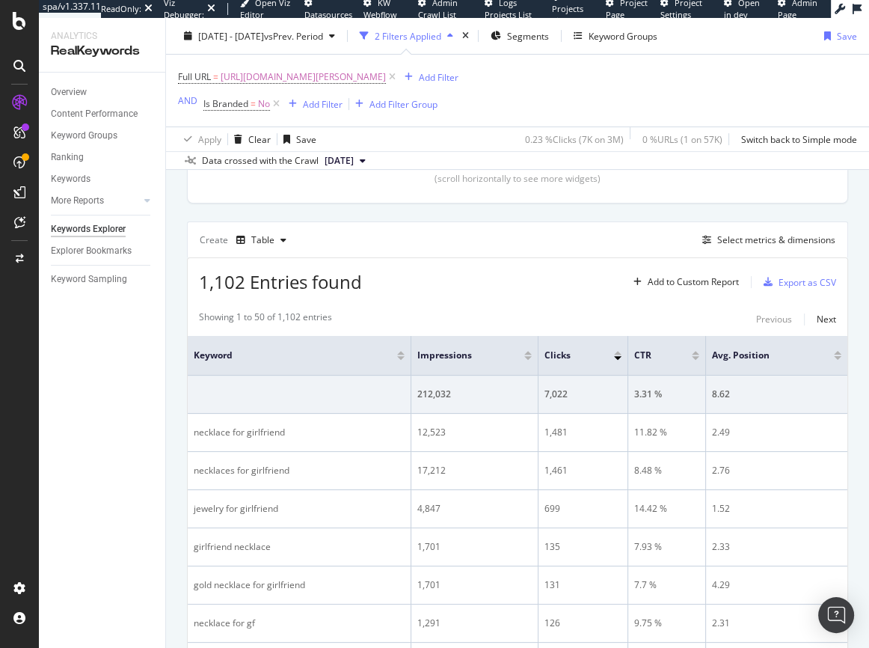
click at [527, 358] on div at bounding box center [527, 358] width 7 height 4
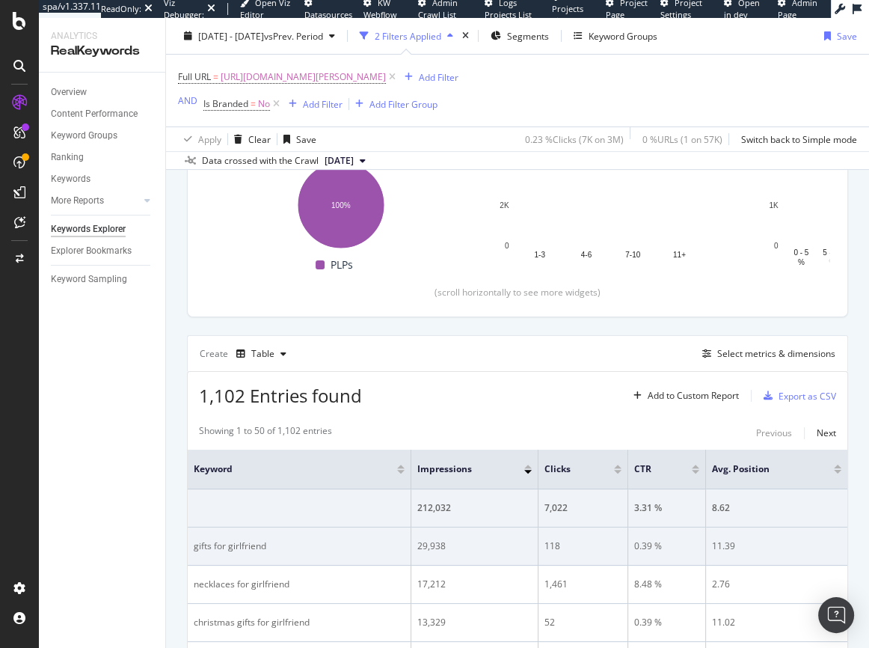
scroll to position [359, 0]
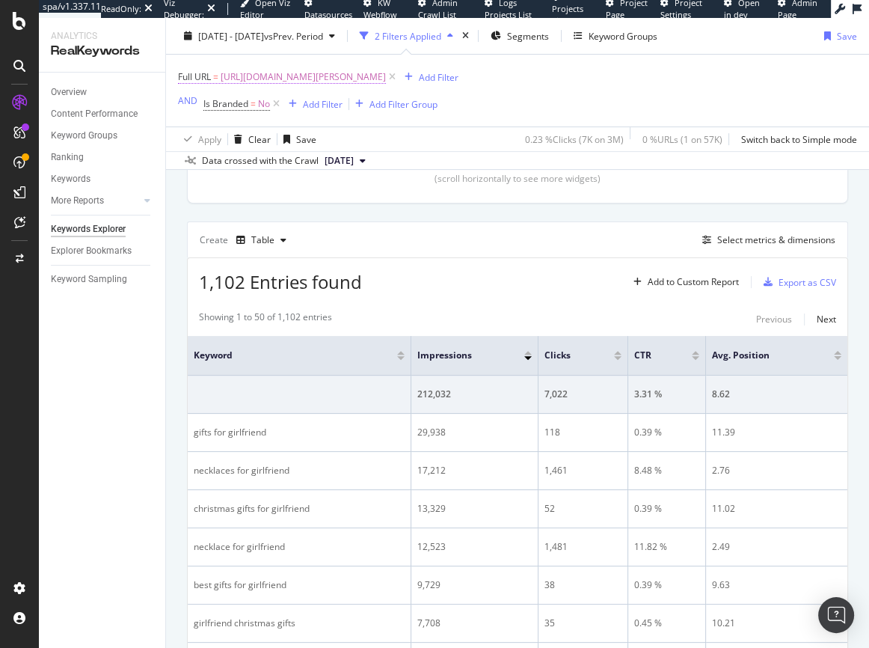
click at [375, 79] on span "[URL][DOMAIN_NAME][PERSON_NAME]" at bounding box center [303, 77] width 165 height 21
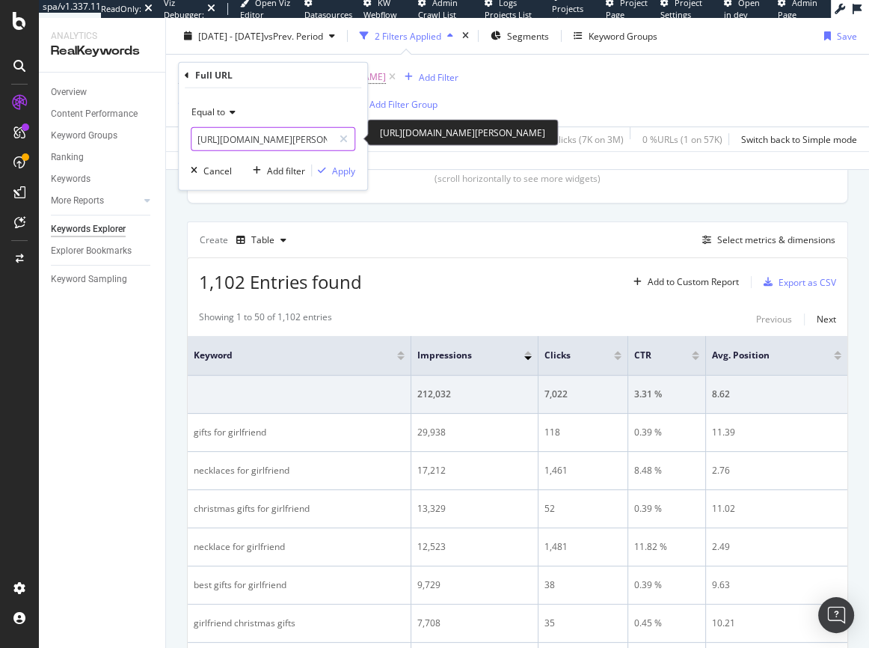
click at [258, 139] on input "[URL][DOMAIN_NAME][PERSON_NAME]" at bounding box center [261, 139] width 141 height 24
paste input "mom/c/900000105"
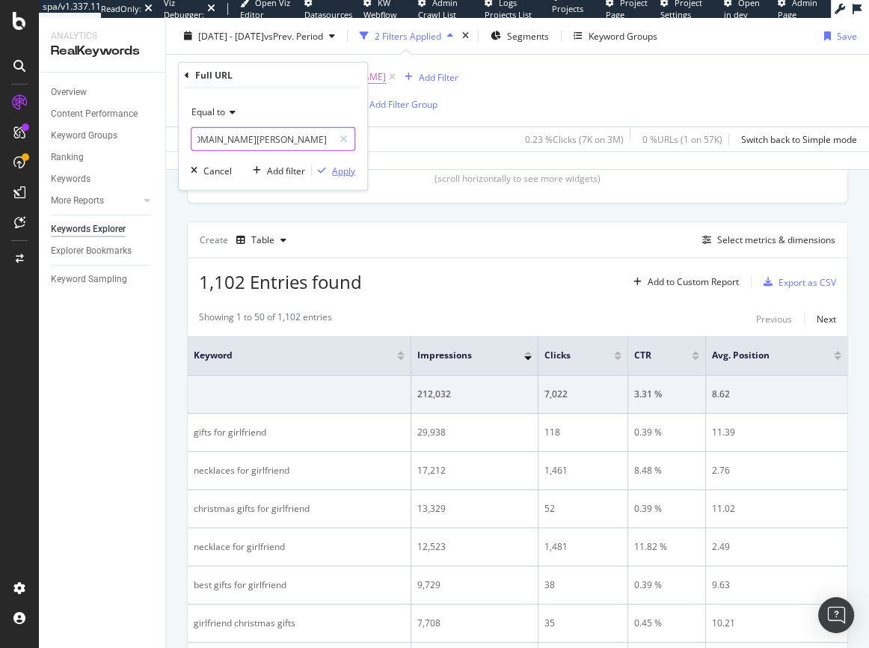
type input "[URL][DOMAIN_NAME][PERSON_NAME]"
click at [345, 172] on div "Apply" at bounding box center [343, 170] width 23 height 13
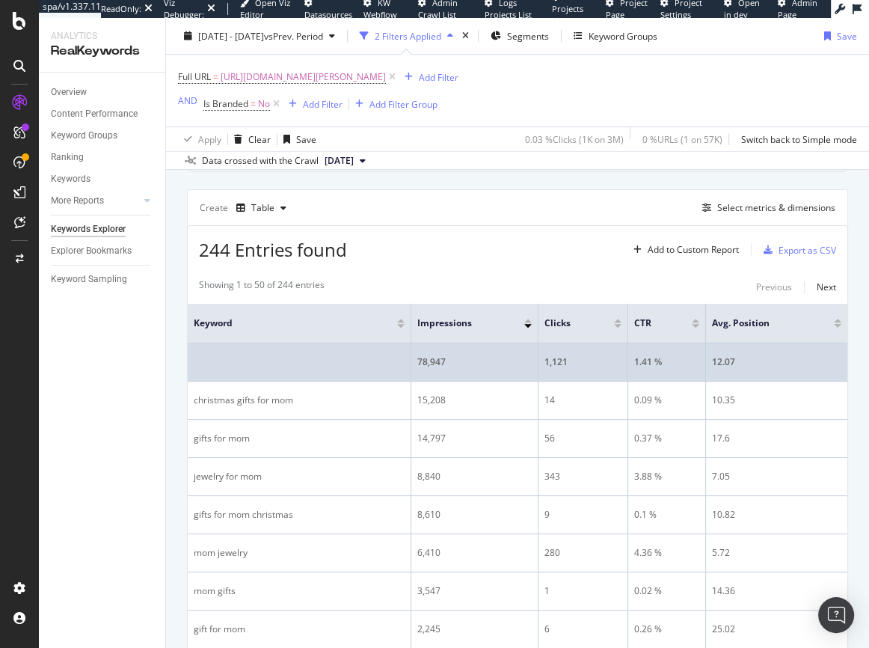
scroll to position [388, 0]
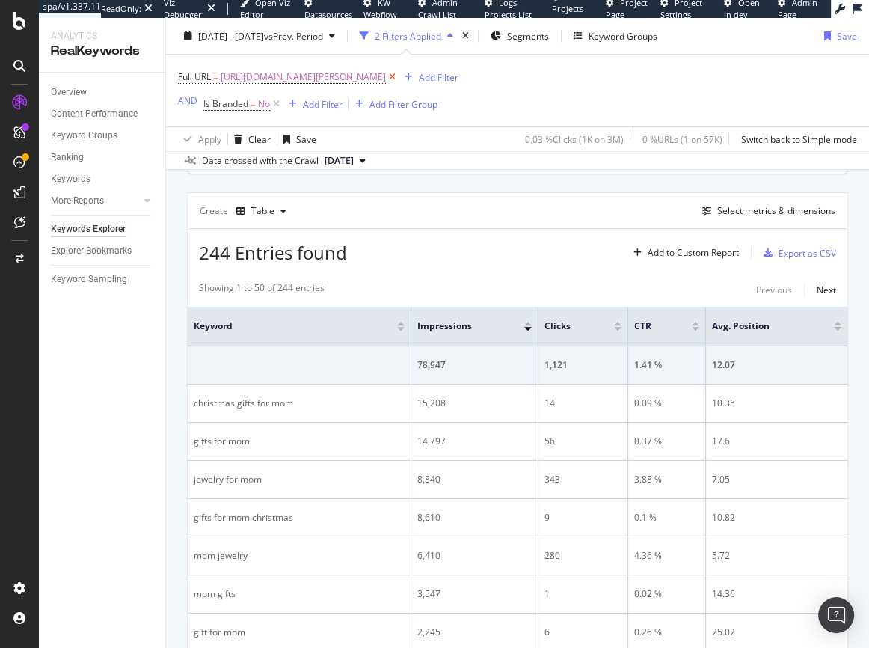
click at [399, 78] on icon at bounding box center [392, 77] width 13 height 15
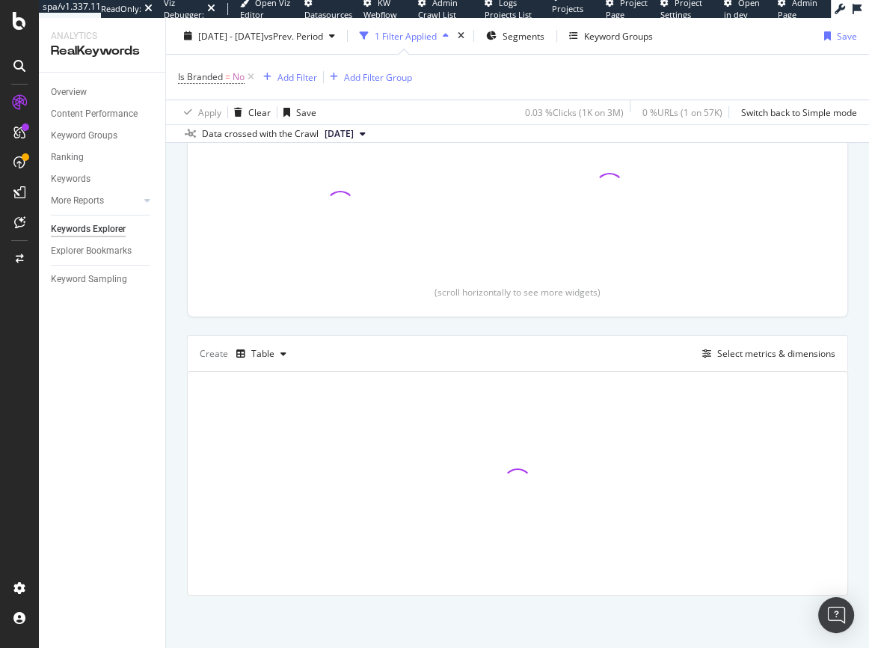
scroll to position [218, 0]
click at [366, 77] on div "Add Filter Group" at bounding box center [378, 76] width 68 height 13
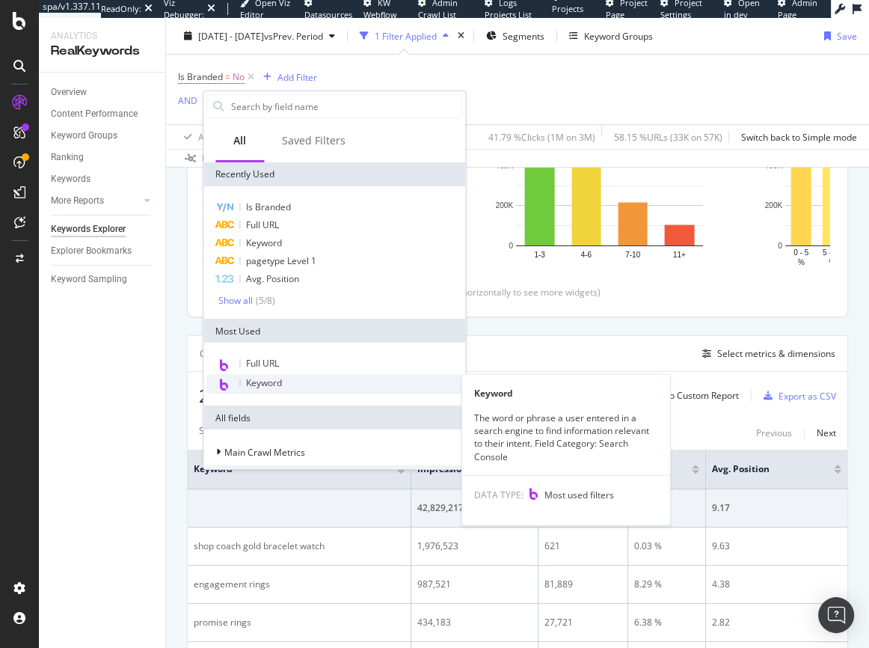
click at [276, 386] on span "Keyword" at bounding box center [264, 382] width 36 height 13
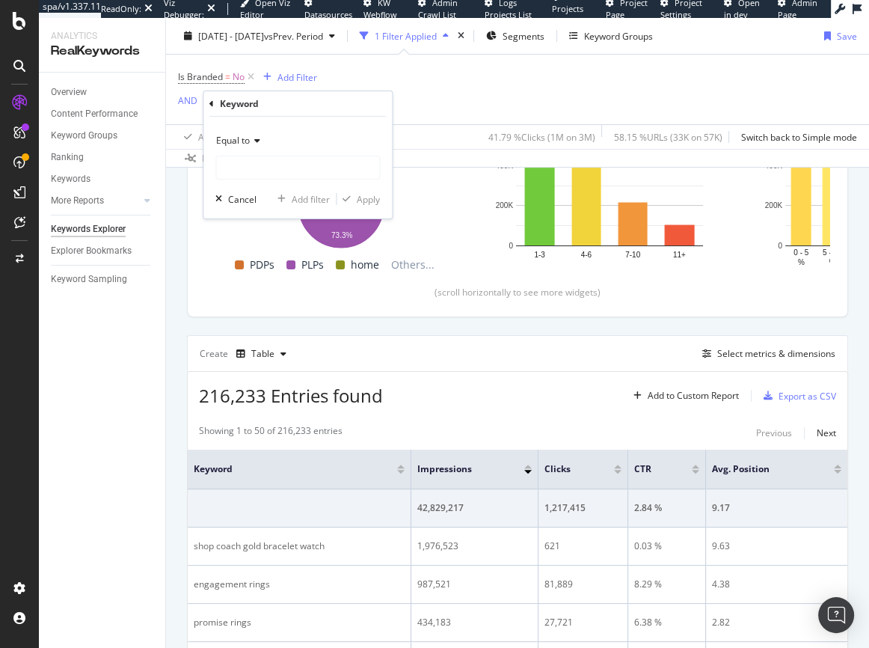
click at [245, 134] on span "Equal to" at bounding box center [233, 140] width 34 height 13
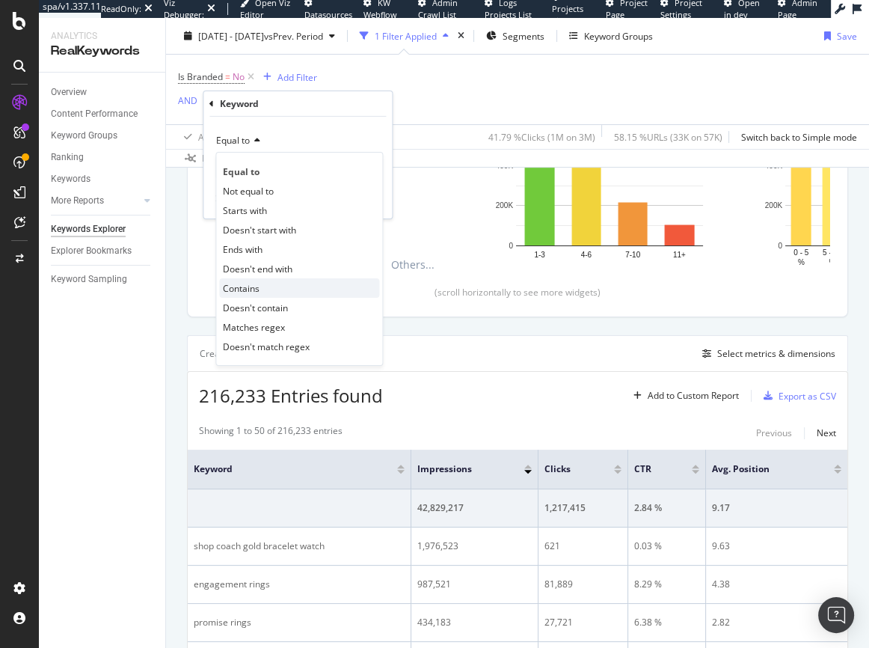
click at [245, 283] on span "Contains" at bounding box center [241, 287] width 37 height 13
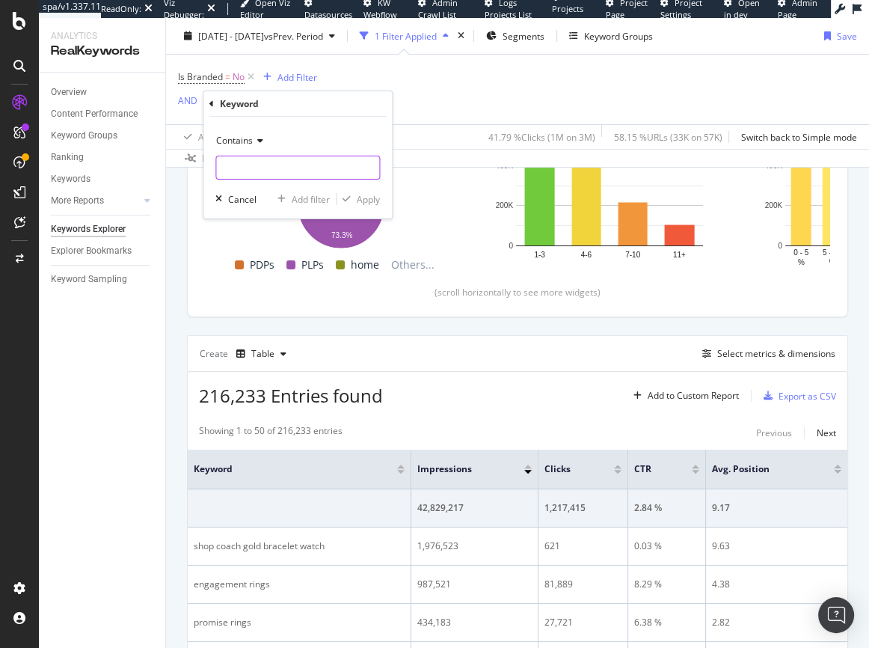
click at [251, 166] on input "text" at bounding box center [297, 168] width 163 height 24
type input "christmas"
click at [374, 199] on div "Apply" at bounding box center [368, 198] width 23 height 13
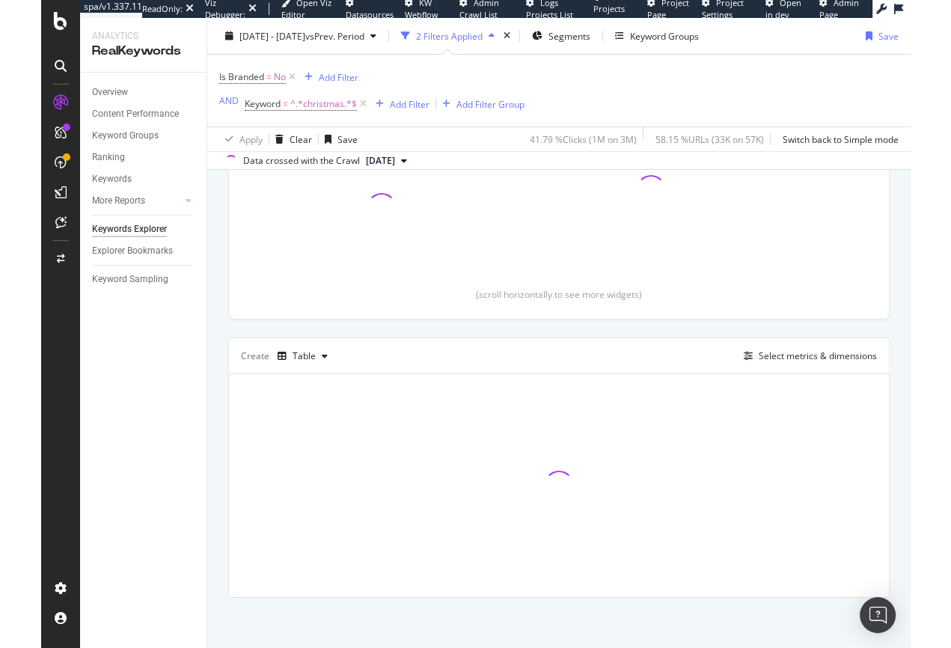
scroll to position [245, 0]
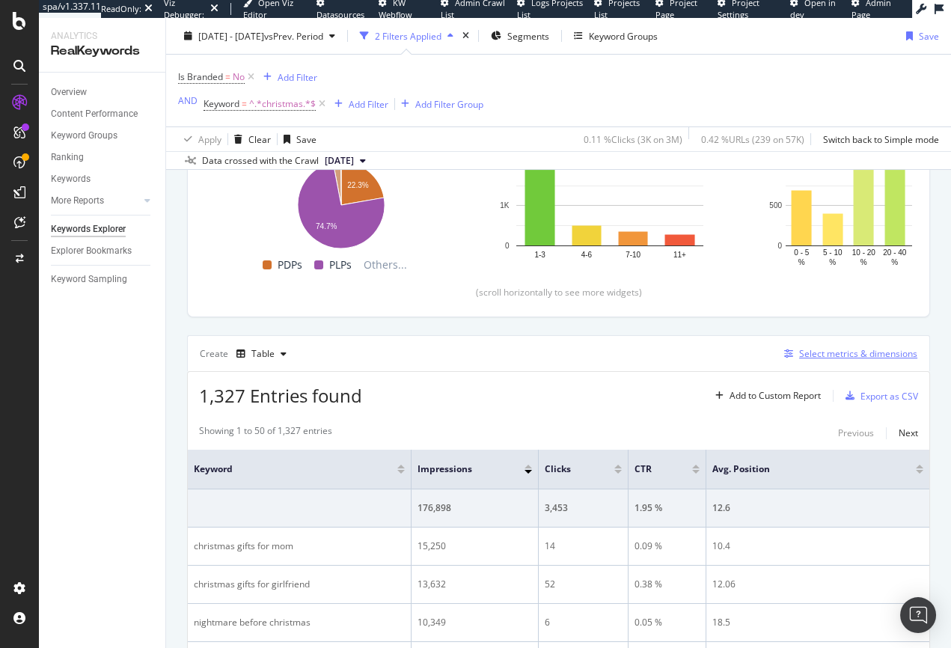
click at [825, 357] on div "Select metrics & dimensions" at bounding box center [858, 353] width 118 height 13
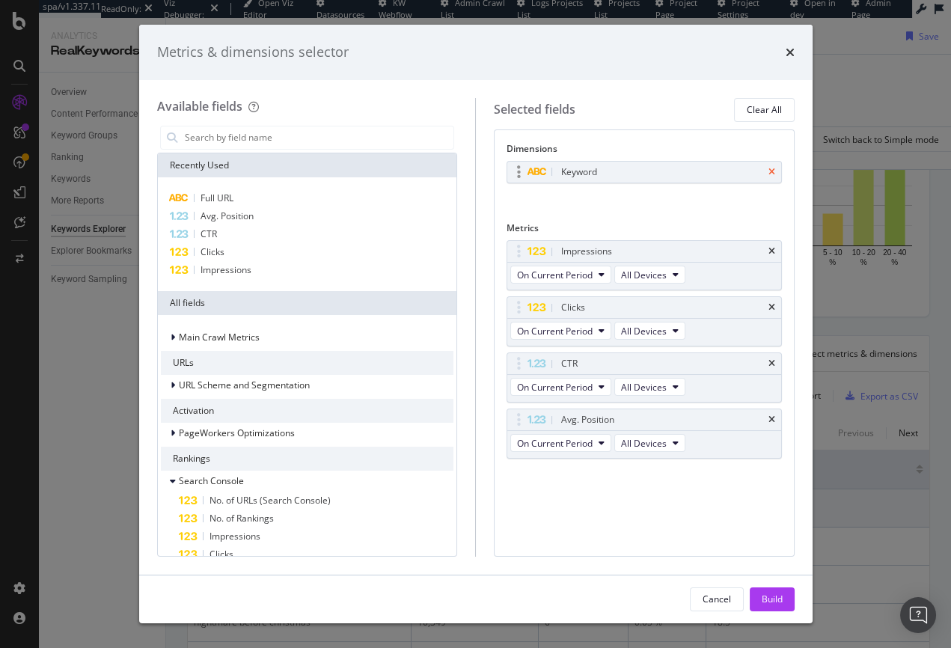
click at [770, 175] on icon "times" at bounding box center [771, 172] width 7 height 9
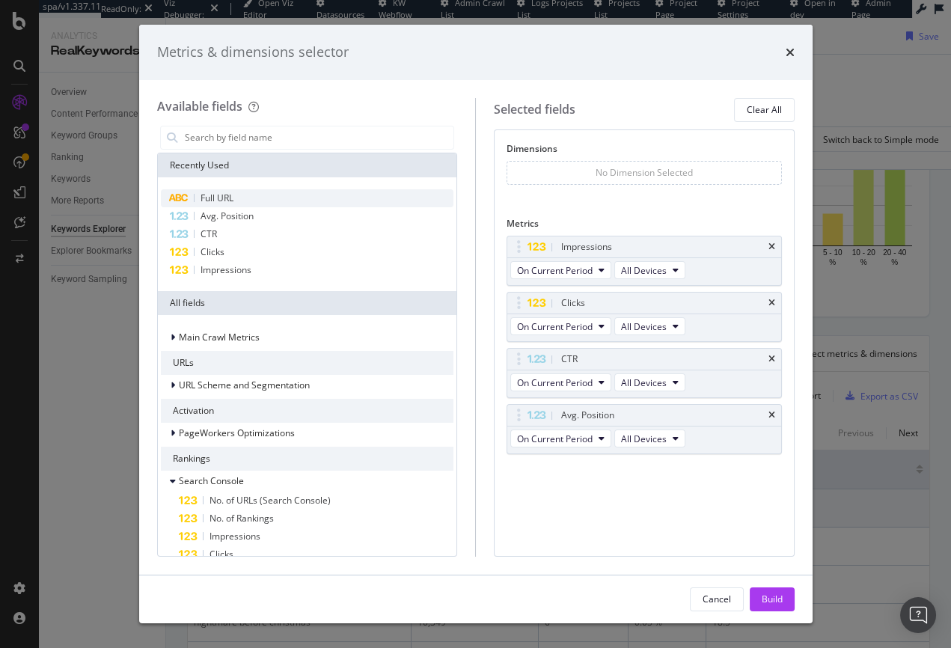
click at [216, 196] on span "Full URL" at bounding box center [216, 197] width 33 height 13
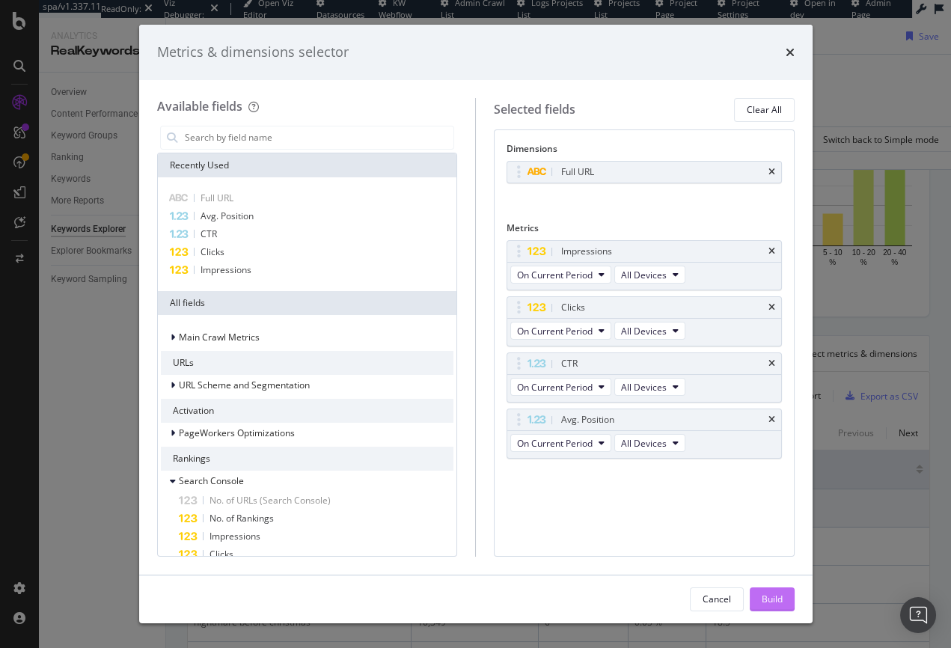
click at [787, 601] on button "Build" at bounding box center [771, 599] width 45 height 24
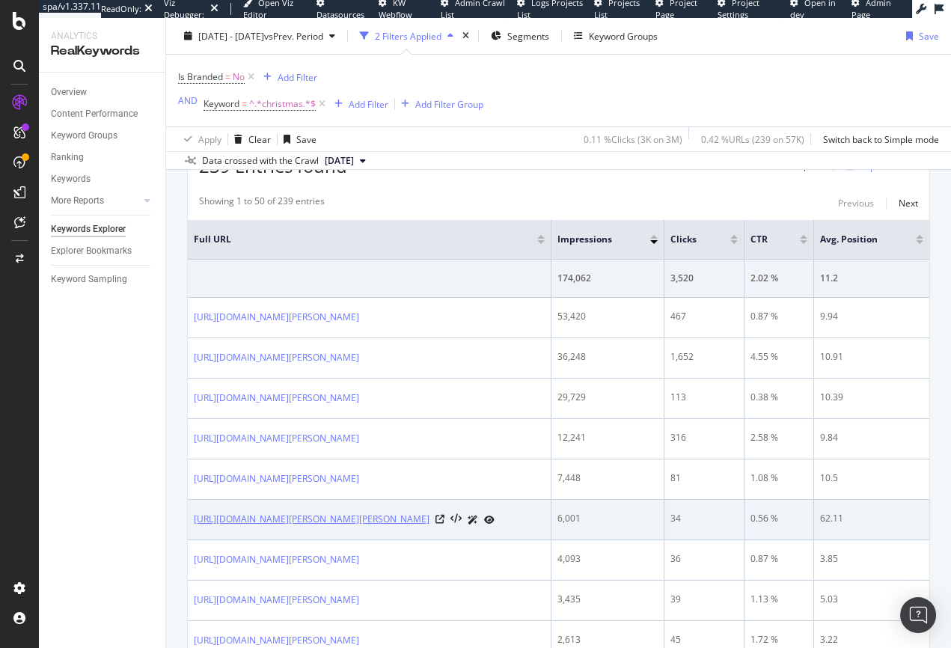
scroll to position [529, 0]
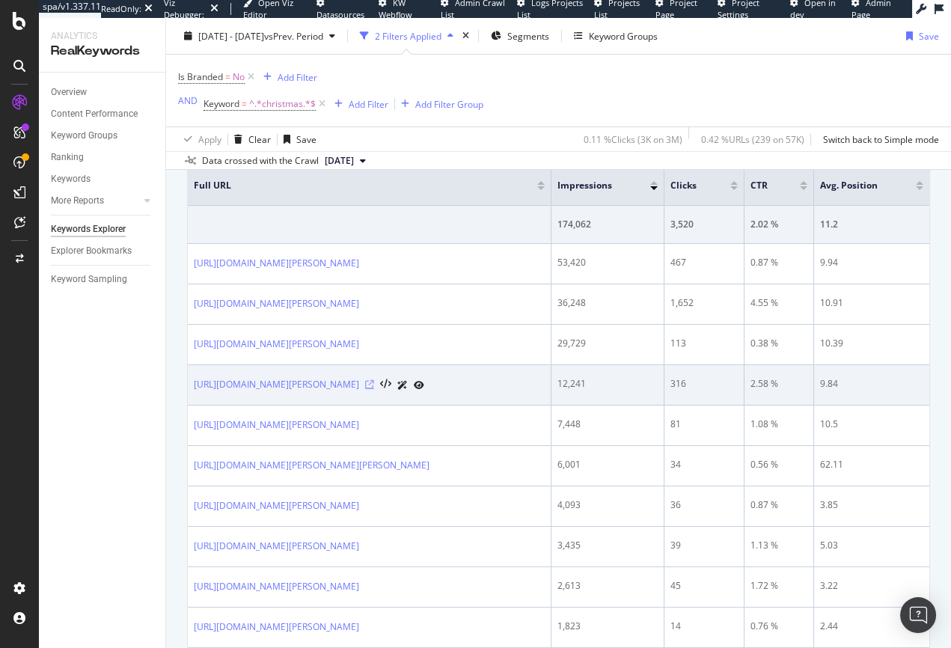
click at [374, 389] on icon at bounding box center [369, 384] width 9 height 9
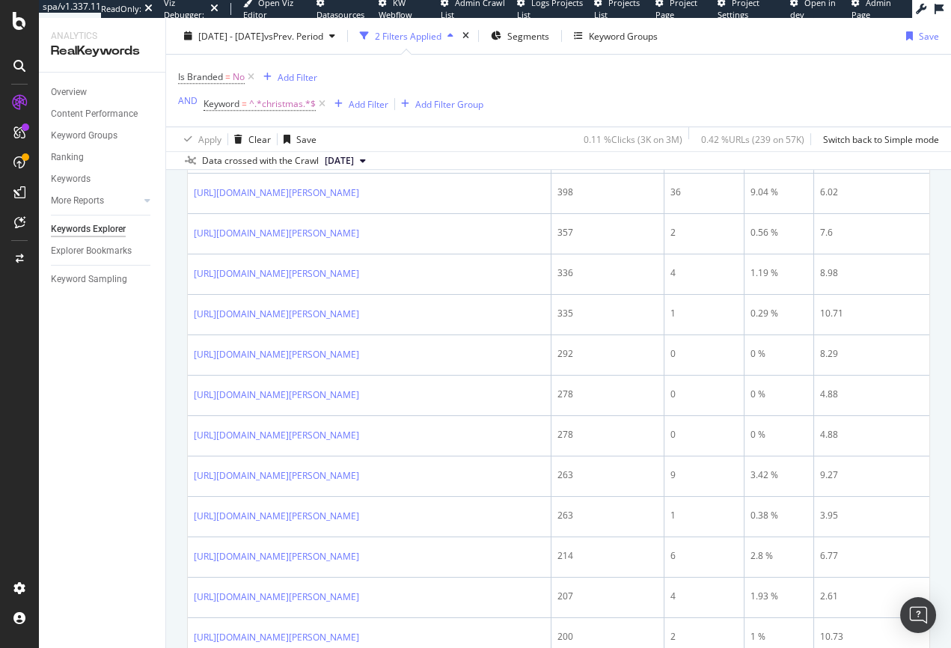
scroll to position [1268, 0]
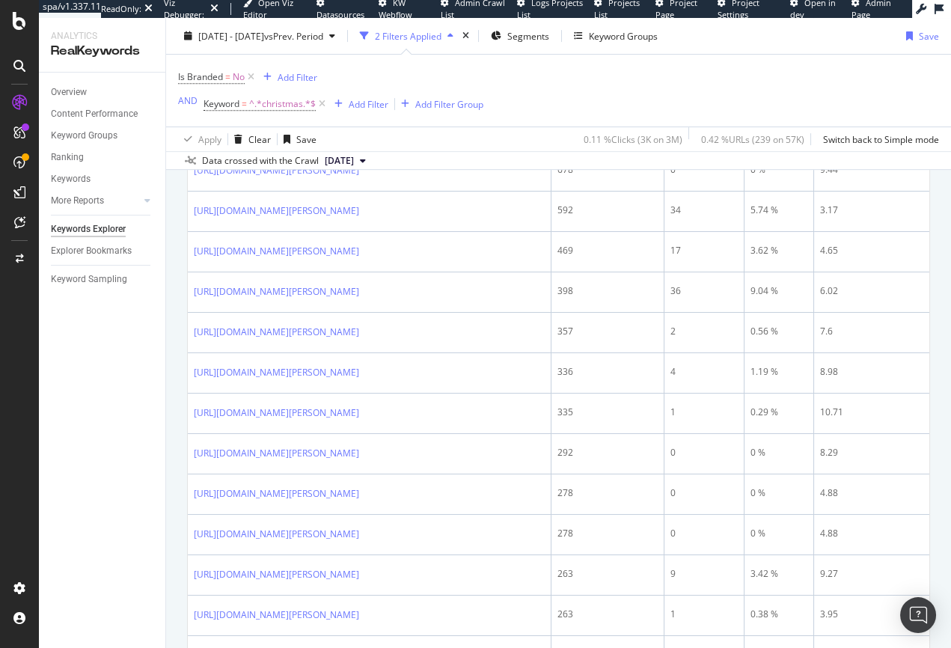
click at [374, 135] on icon at bounding box center [369, 130] width 9 height 9
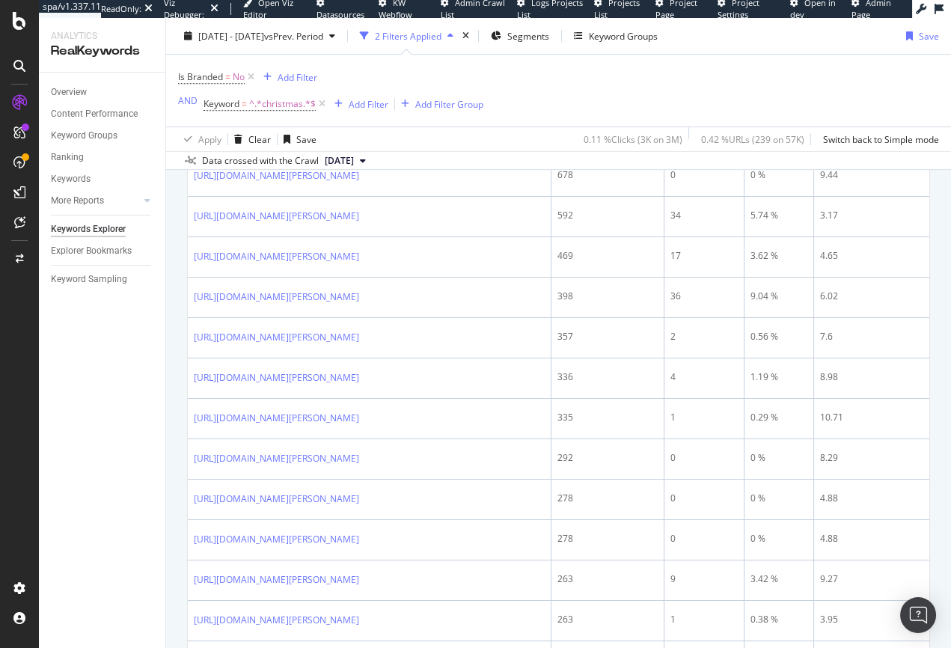
scroll to position [1262, 0]
click at [374, 141] on icon at bounding box center [369, 136] width 9 height 9
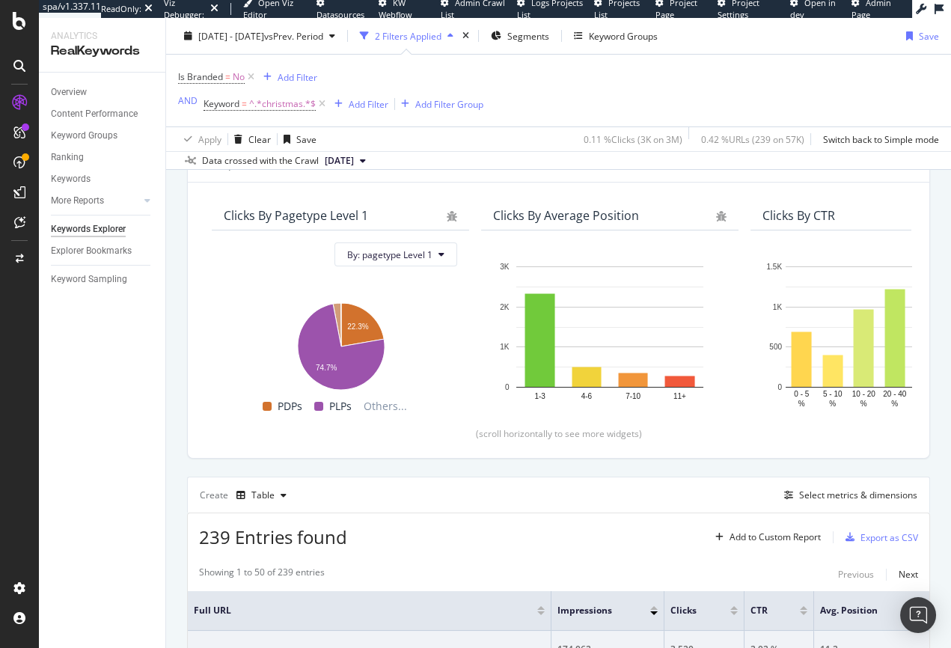
scroll to position [384, 0]
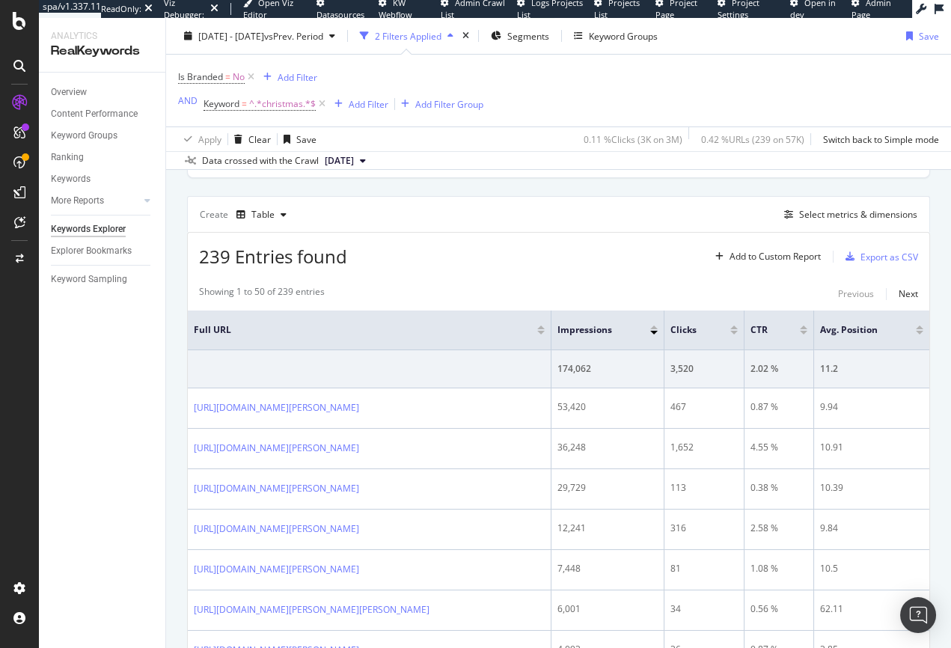
click at [737, 331] on div at bounding box center [733, 333] width 7 height 4
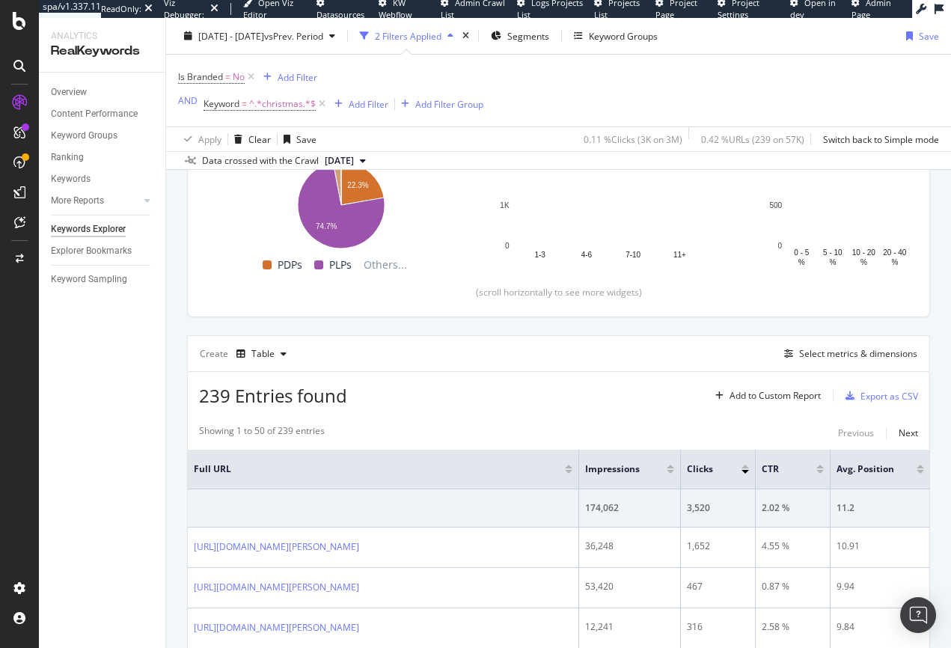
scroll to position [384, 0]
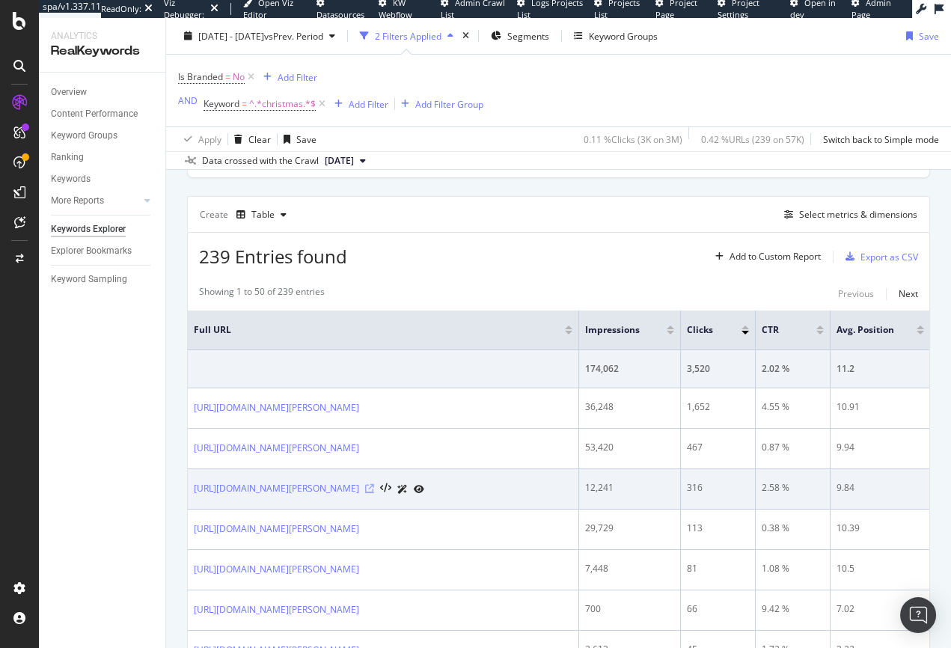
click at [374, 493] on icon at bounding box center [369, 488] width 9 height 9
